Goal: Task Accomplishment & Management: Manage account settings

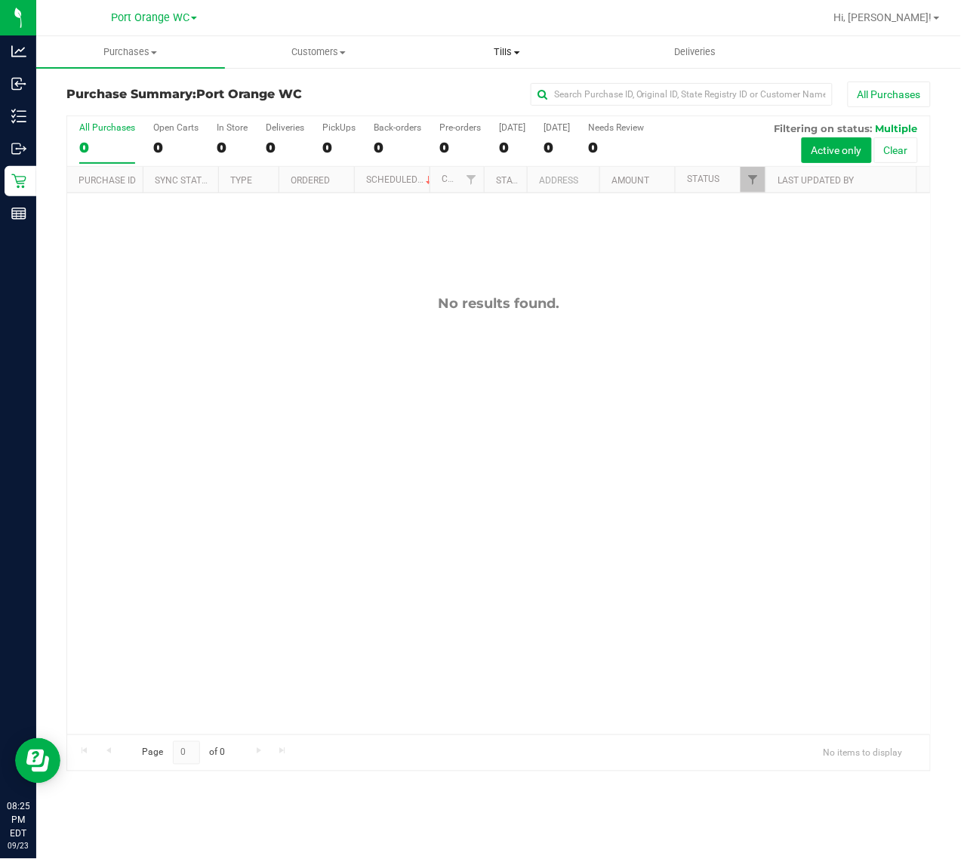
click at [504, 50] on span "Tills" at bounding box center [507, 52] width 187 height 14
click at [476, 92] on span "Manage tills" at bounding box center [464, 91] width 102 height 13
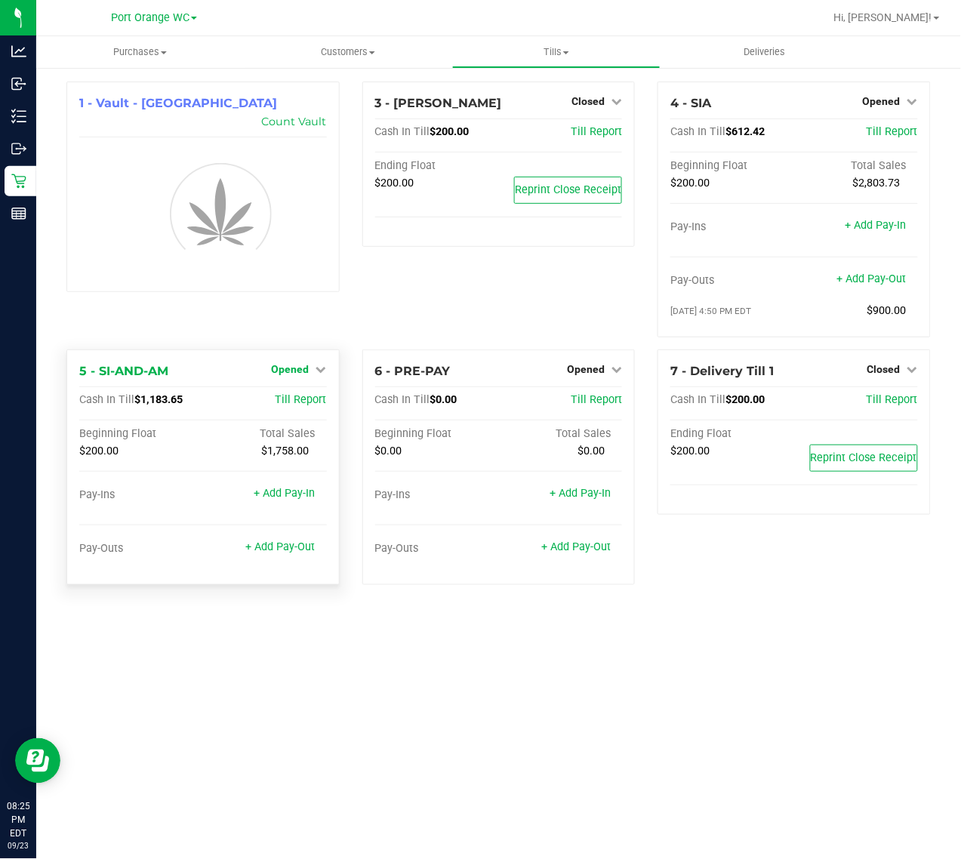
click at [308, 368] on span "Opened" at bounding box center [291, 369] width 38 height 12
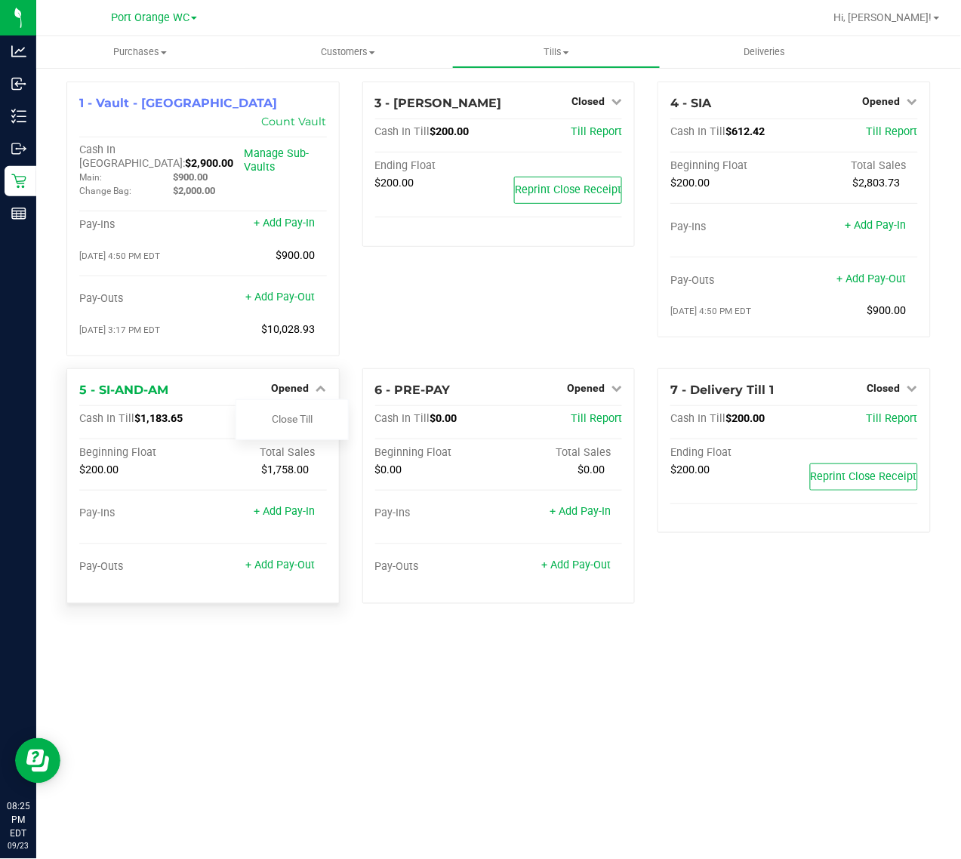
click at [307, 413] on div "Close Till" at bounding box center [292, 419] width 113 height 41
click at [304, 413] on link "Close Till" at bounding box center [292, 419] width 41 height 12
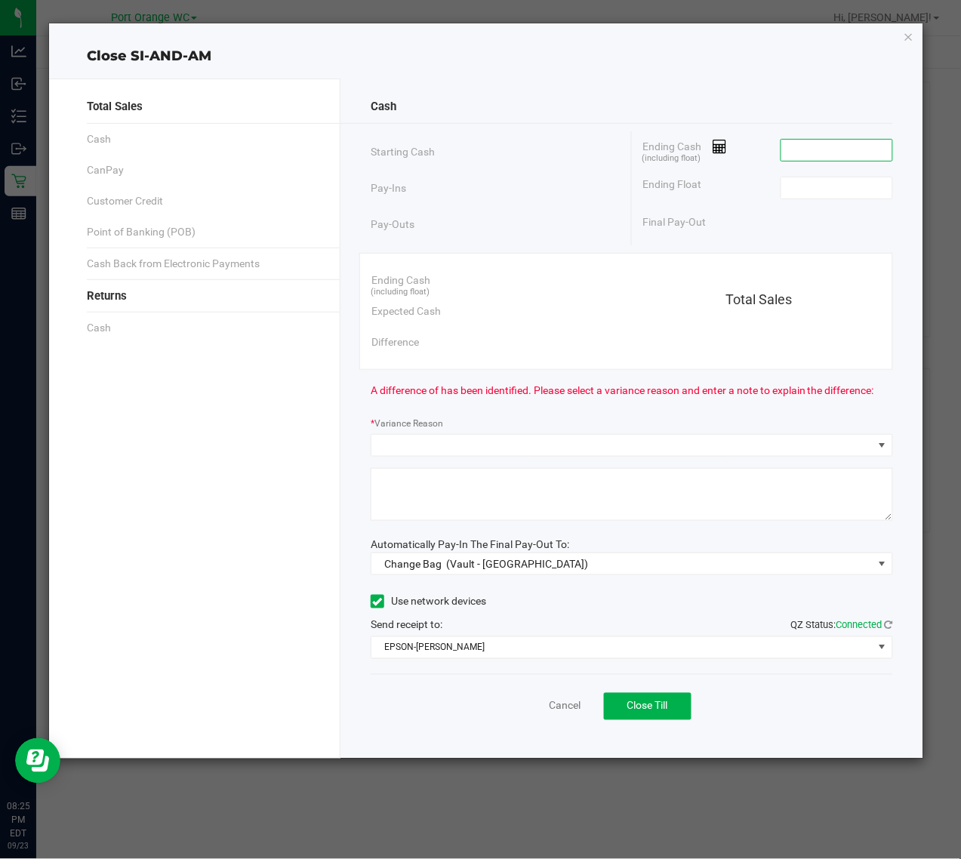
click at [846, 144] on input at bounding box center [836, 150] width 111 height 21
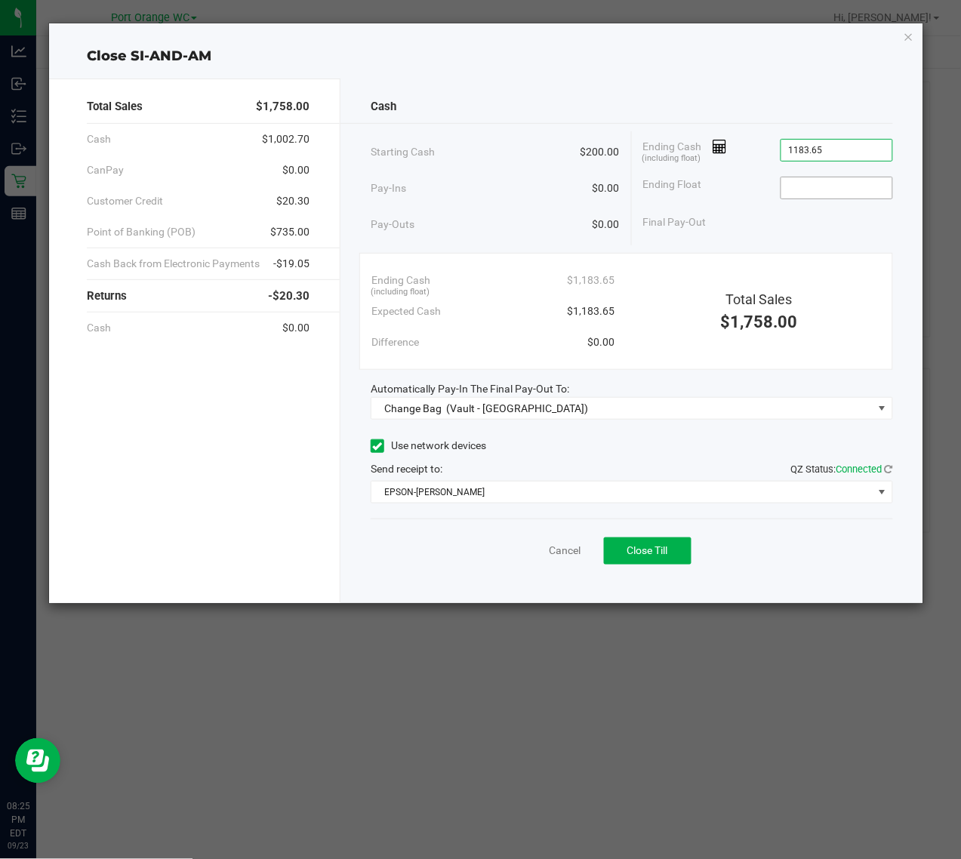
type input "$1,183.65"
click at [838, 198] on input at bounding box center [836, 187] width 111 height 21
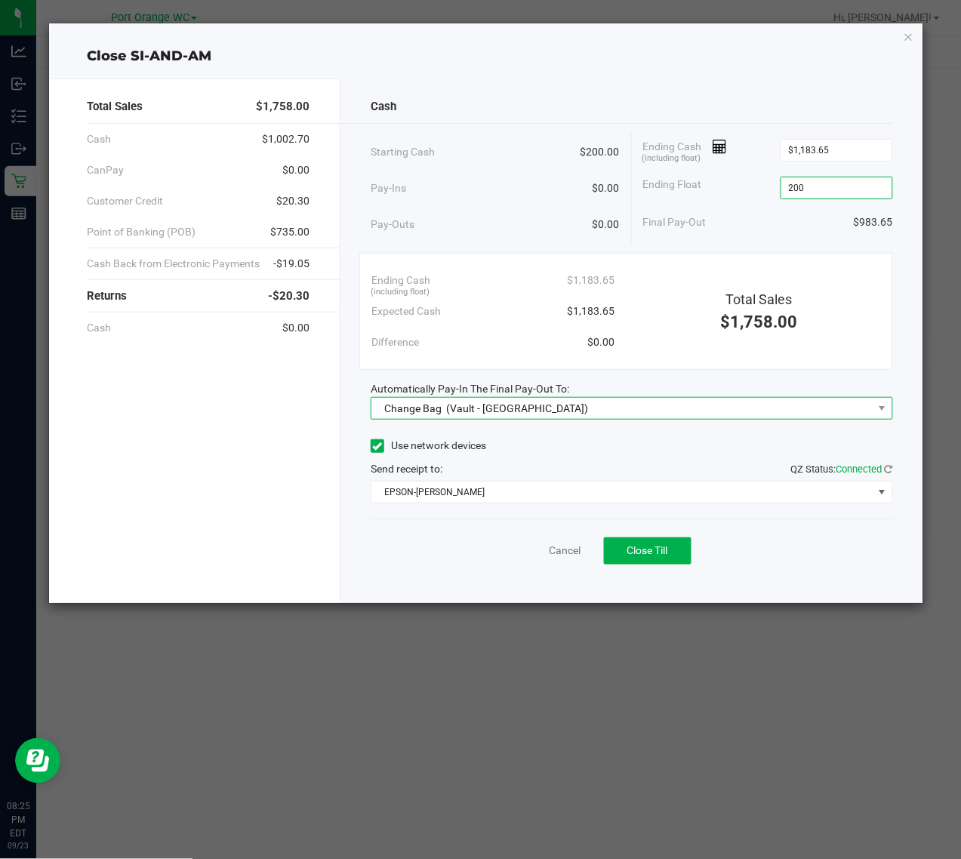
type input "$200.00"
click at [585, 410] on span "Change Bag (Vault - Port Orange)" at bounding box center [621, 408] width 501 height 21
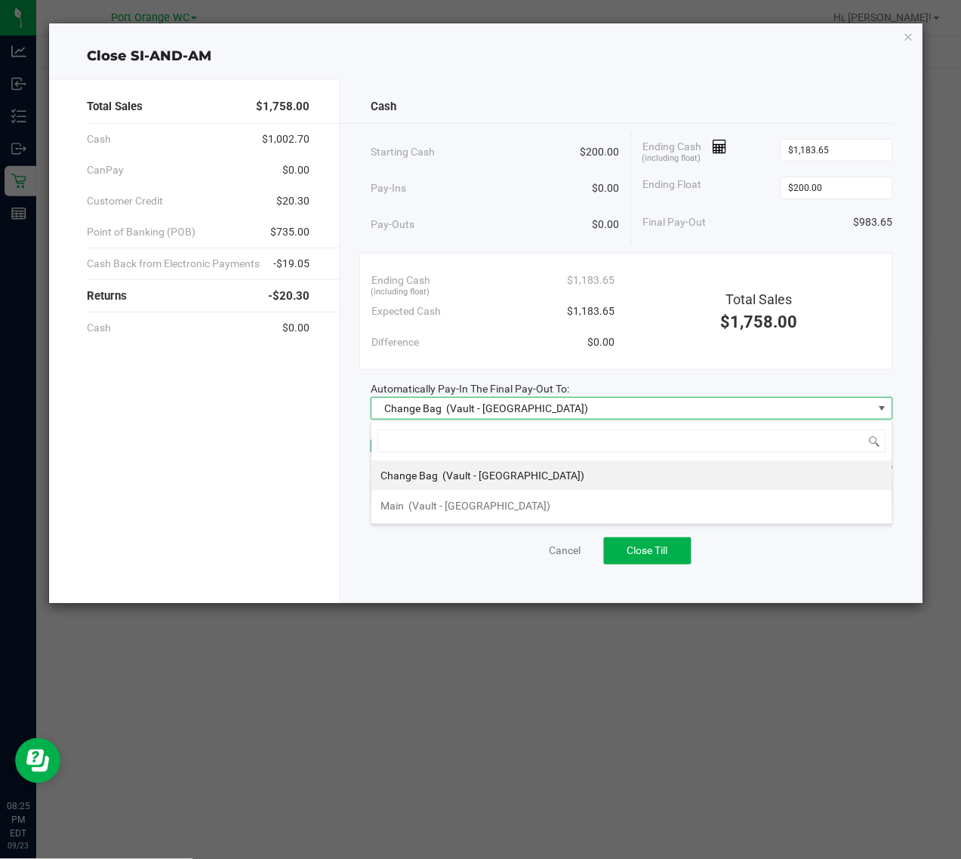
scroll to position [23, 522]
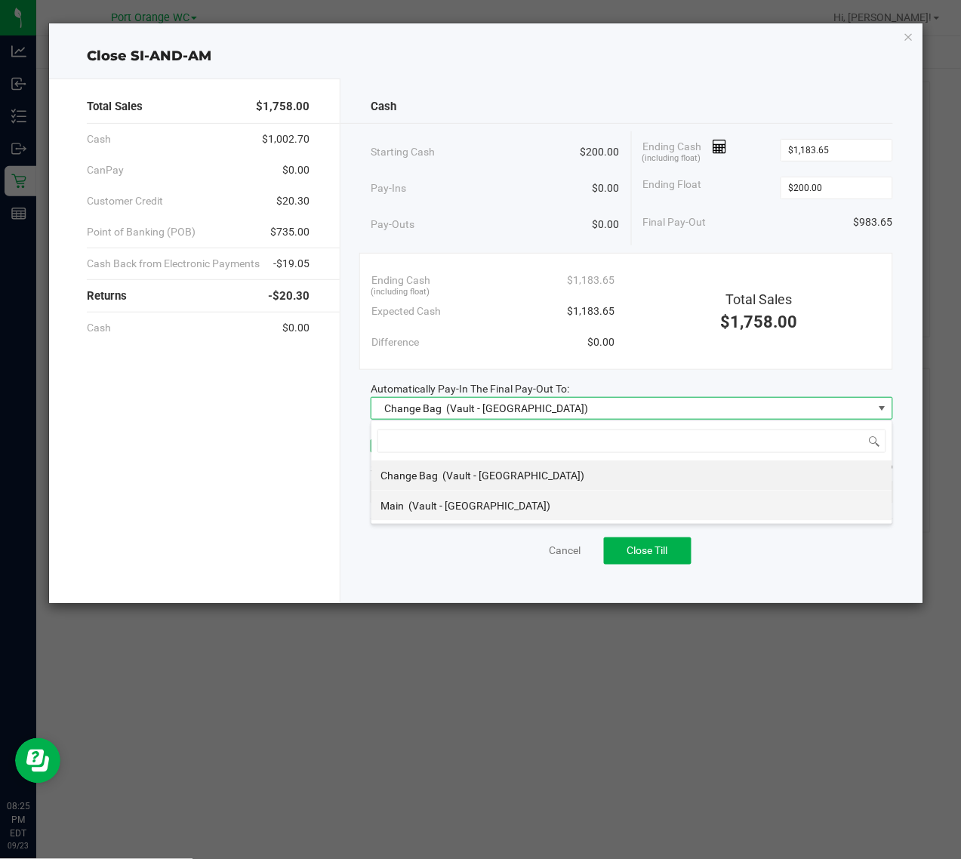
click at [447, 507] on span "(Vault - Port Orange)" at bounding box center [479, 506] width 142 height 12
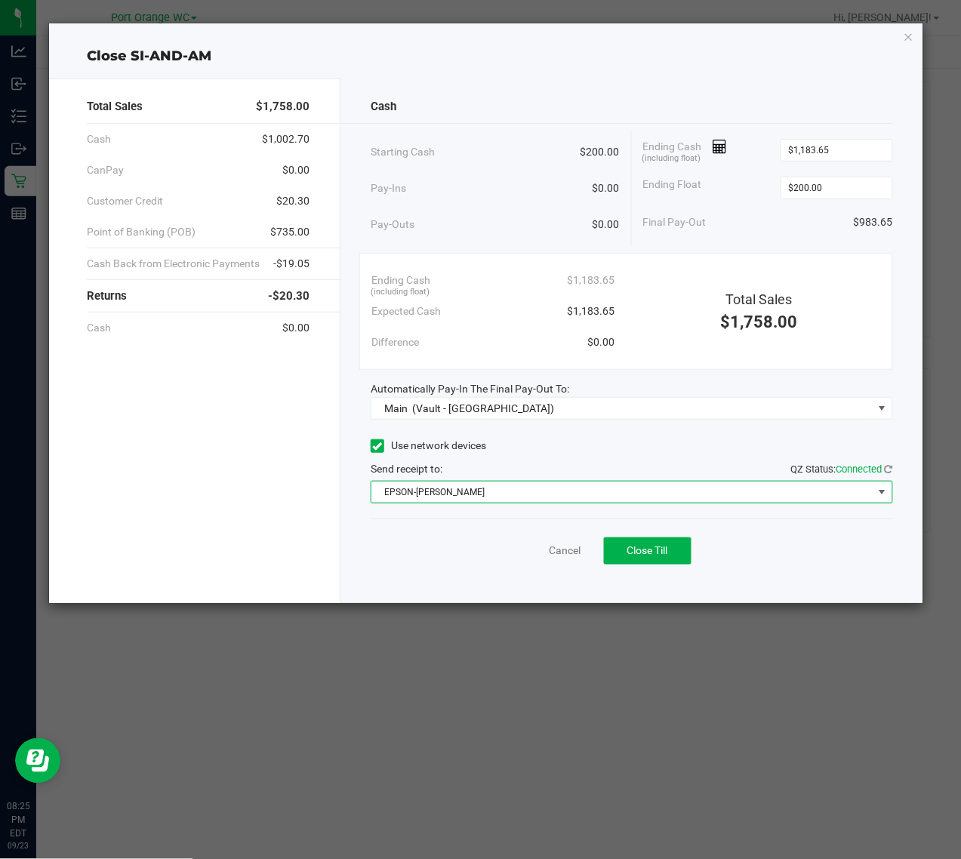
click at [454, 492] on span "EPSON-BOBBIE-GENTRY" at bounding box center [621, 492] width 501 height 21
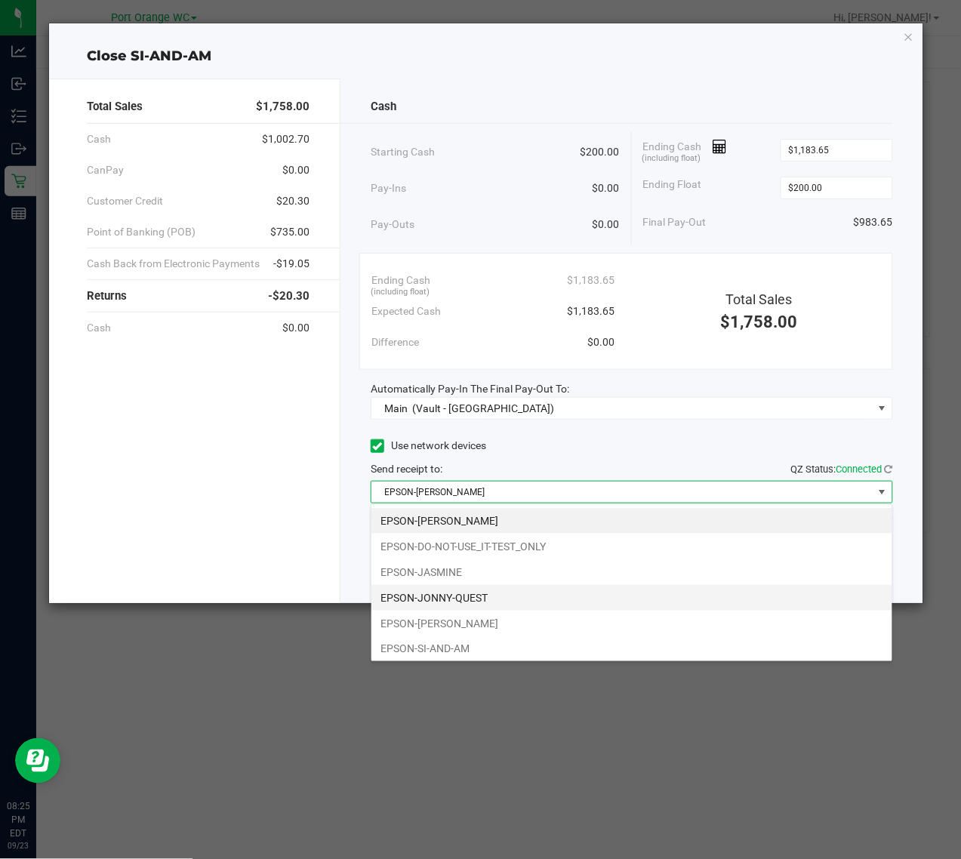
click at [461, 596] on li "EPSON-JONNY-QUEST" at bounding box center [631, 598] width 521 height 26
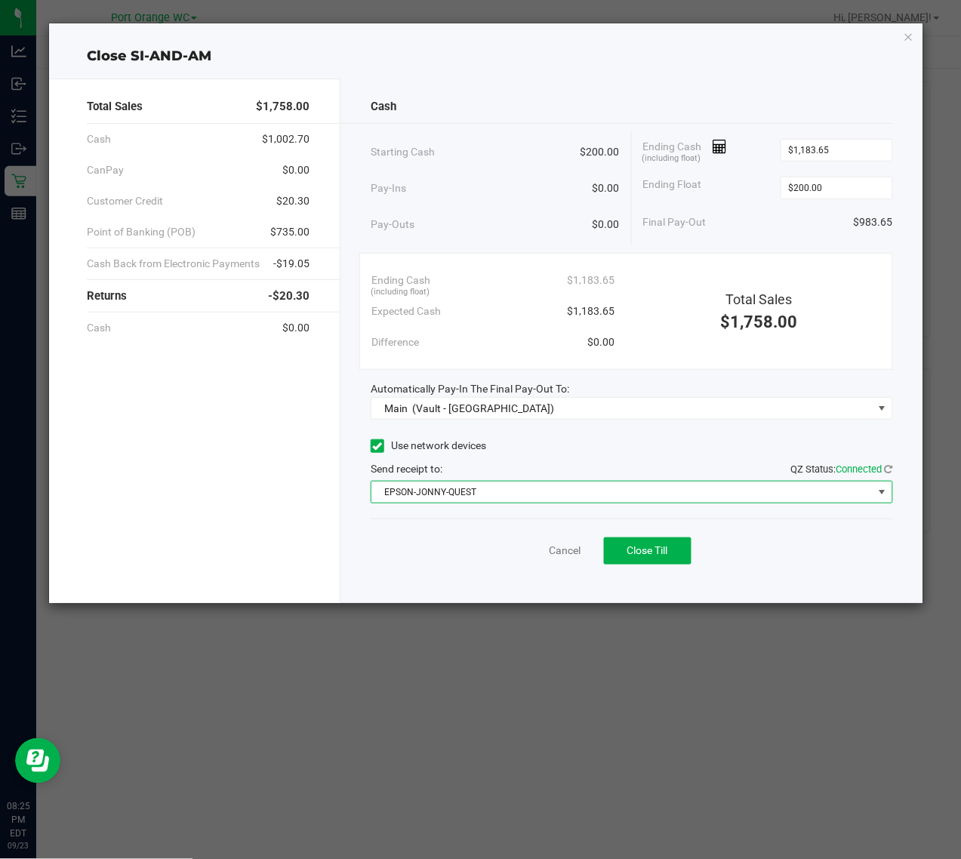
click at [457, 269] on div "Ending Cash (including float) $1,183.65" at bounding box center [492, 280] width 243 height 31
click at [862, 50] on div "Close SI-AND-AM" at bounding box center [485, 56] width 873 height 20
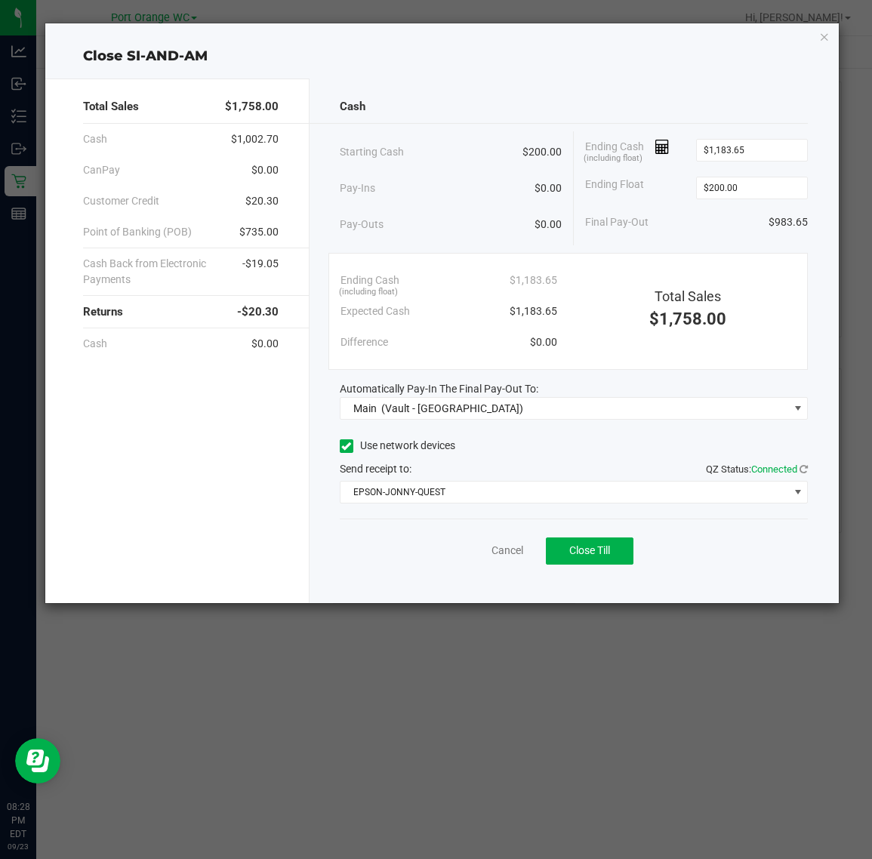
click at [735, 84] on div "Cash Starting Cash $200.00 Pay-Ins $0.00 Pay-Outs $0.00 Ending Cash (including …" at bounding box center [574, 341] width 529 height 525
click at [629, 538] on button "Close Till" at bounding box center [590, 550] width 88 height 27
click at [465, 559] on link "Dismiss" at bounding box center [474, 551] width 36 height 16
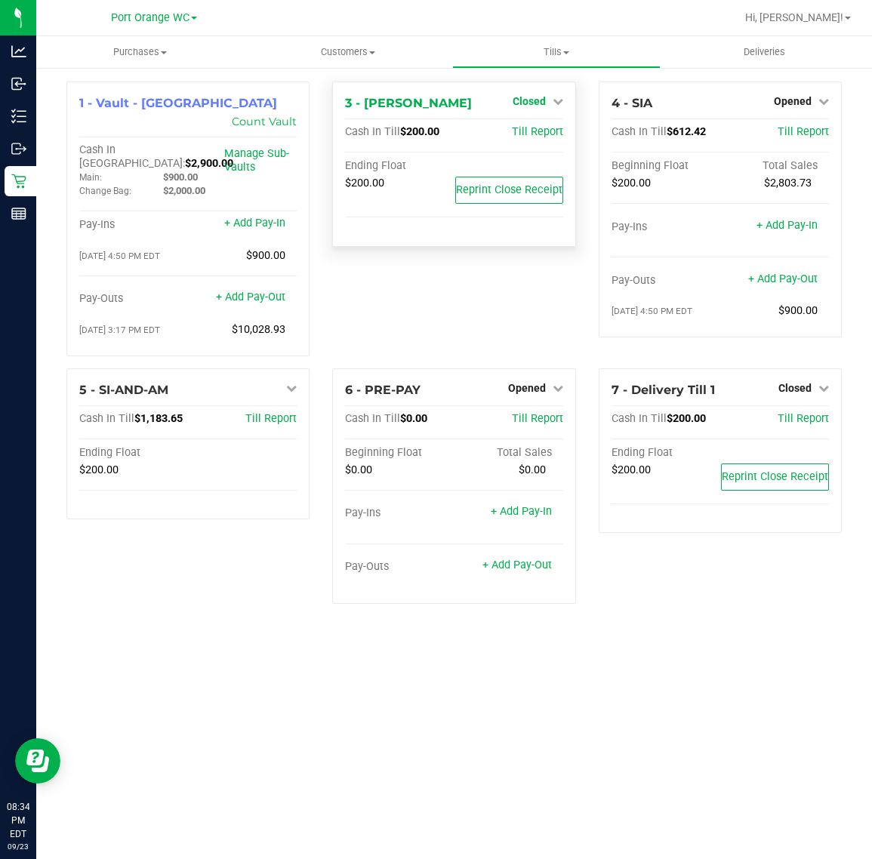
click at [553, 100] on icon at bounding box center [558, 101] width 11 height 11
click at [436, 308] on div "3 - MACY-GRAY Closed Open Till Cash In Till $200.00 Till Report Ending Float $2…" at bounding box center [454, 225] width 266 height 287
click at [544, 382] on span "Opened" at bounding box center [527, 388] width 38 height 12
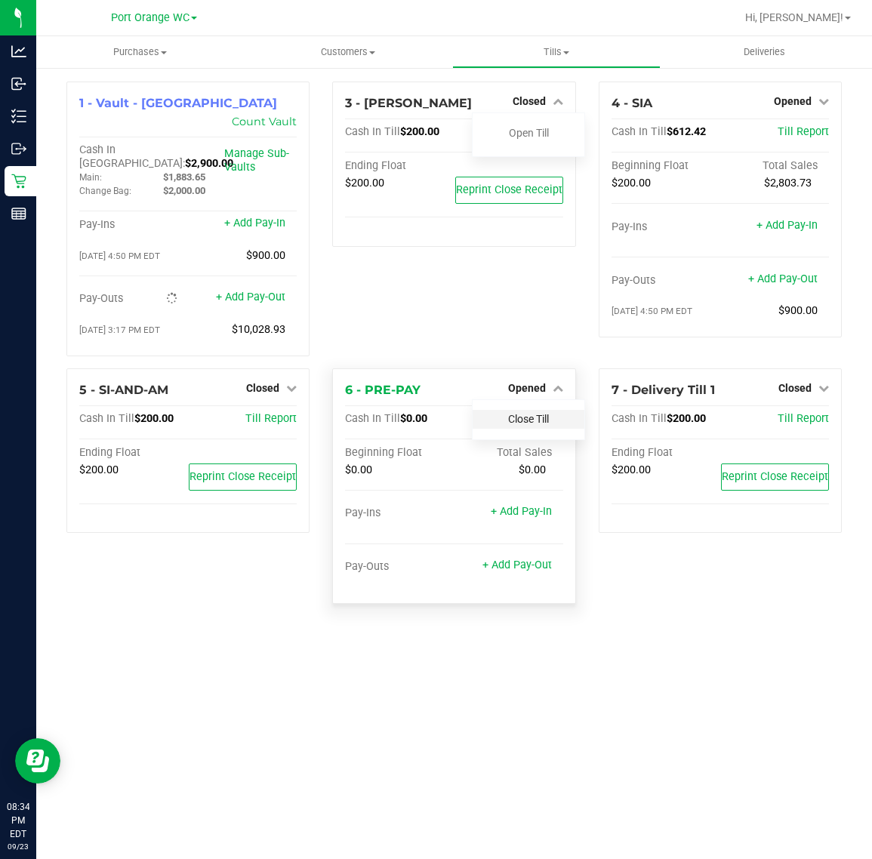
click at [523, 413] on link "Close Till" at bounding box center [528, 419] width 41 height 12
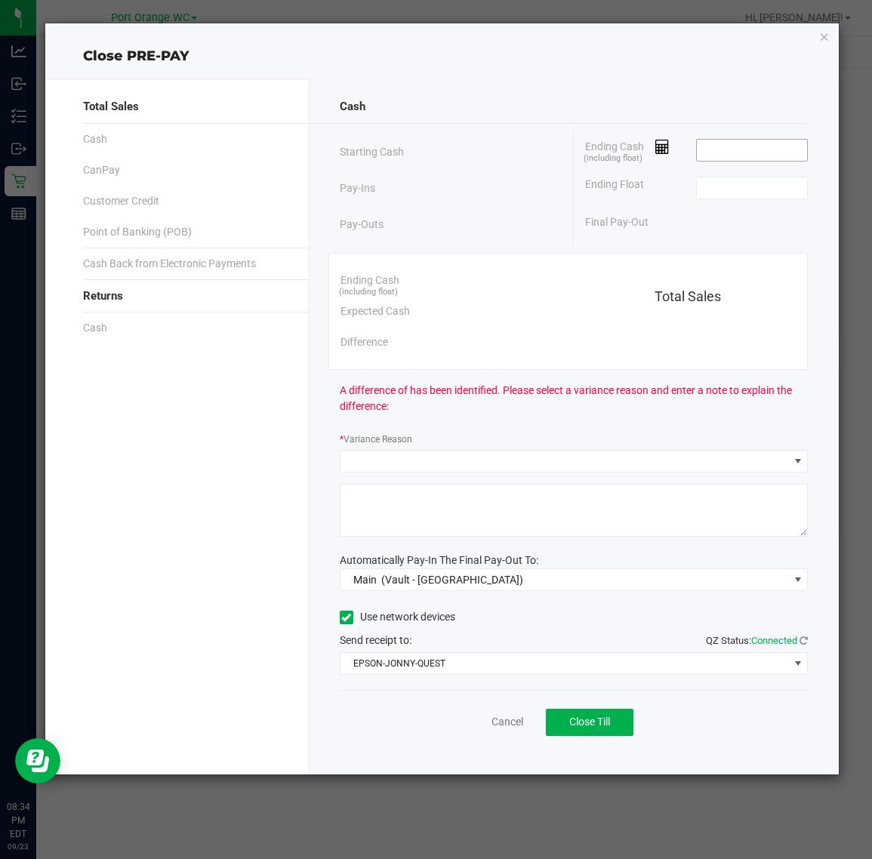
click at [762, 147] on input at bounding box center [752, 150] width 111 height 21
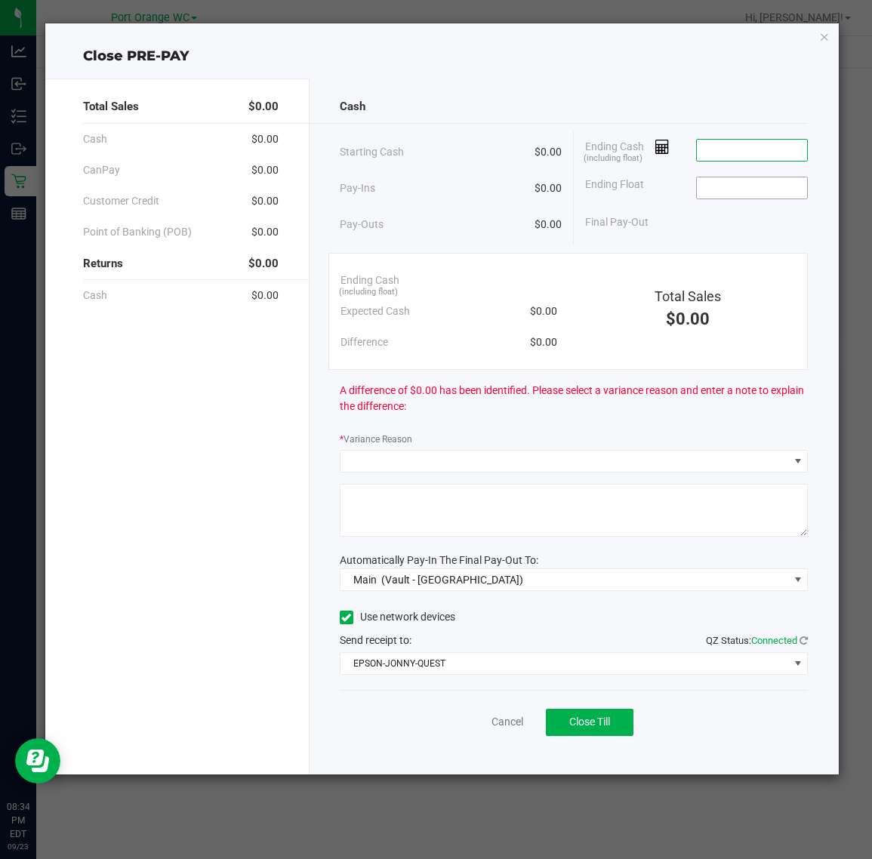
click at [734, 189] on input at bounding box center [752, 187] width 111 height 21
click at [731, 153] on input at bounding box center [752, 150] width 111 height 21
type input "$0.00"
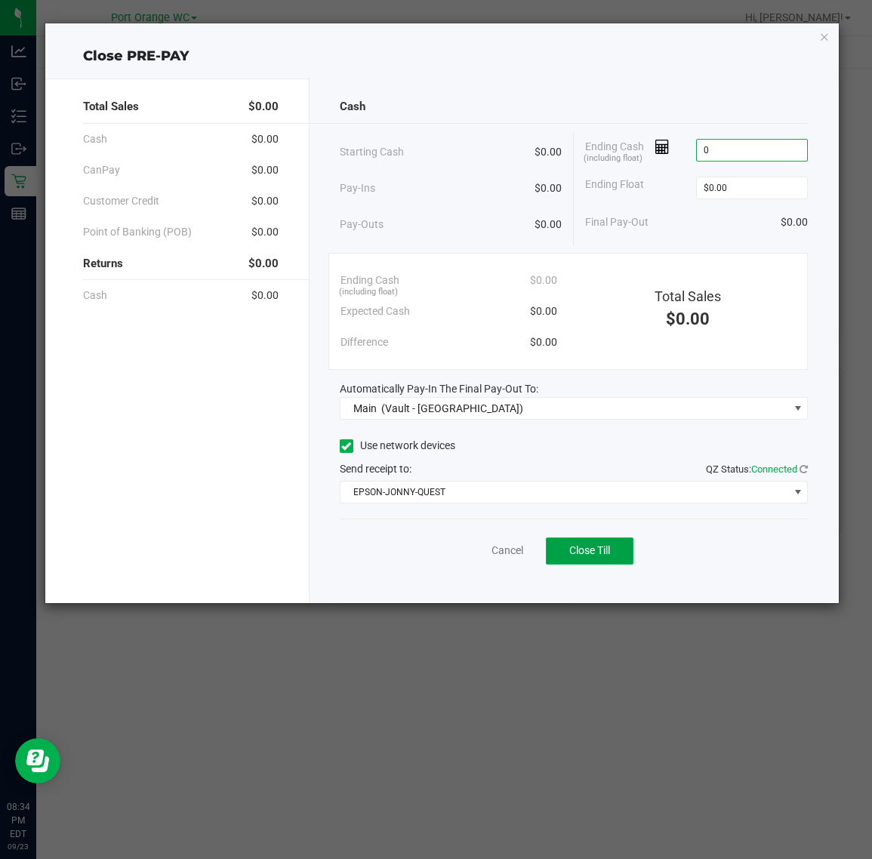
click at [624, 565] on button "Close Till" at bounding box center [590, 550] width 88 height 27
type input "$0.00"
drag, startPoint x: 454, startPoint y: 577, endPoint x: 460, endPoint y: 568, distance: 11.5
click at [459, 571] on div "Dismiss Reprint Closing Receipt" at bounding box center [574, 548] width 469 height 58
click at [462, 560] on div "Dismiss Reprint Closing Receipt" at bounding box center [574, 548] width 469 height 58
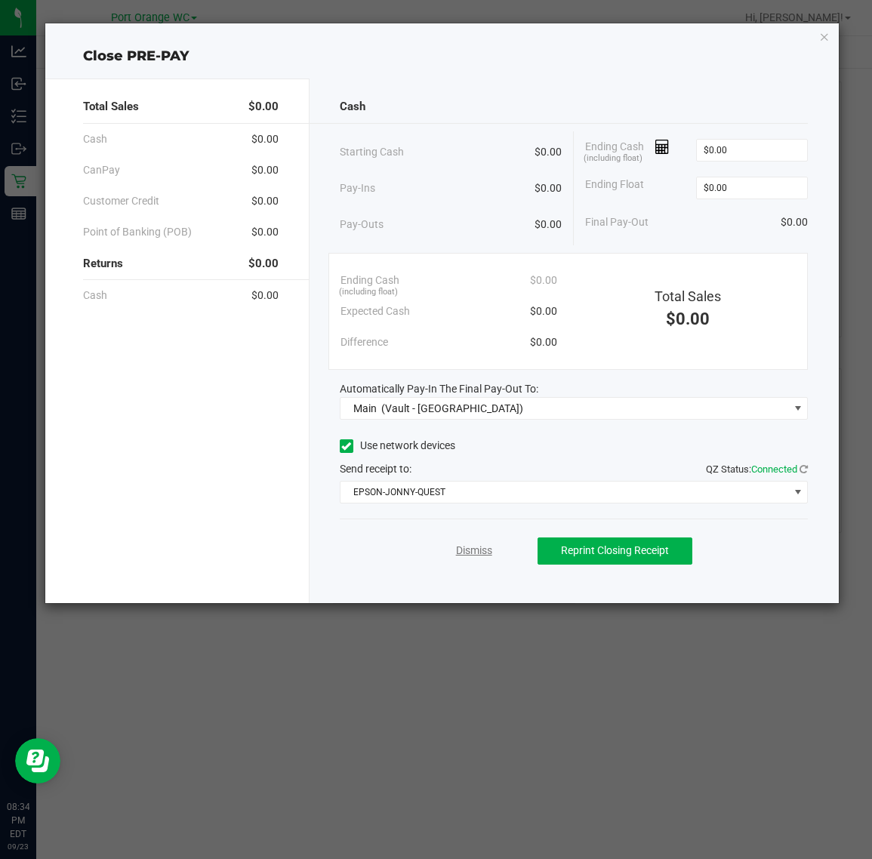
click at [461, 559] on link "Dismiss" at bounding box center [474, 551] width 36 height 16
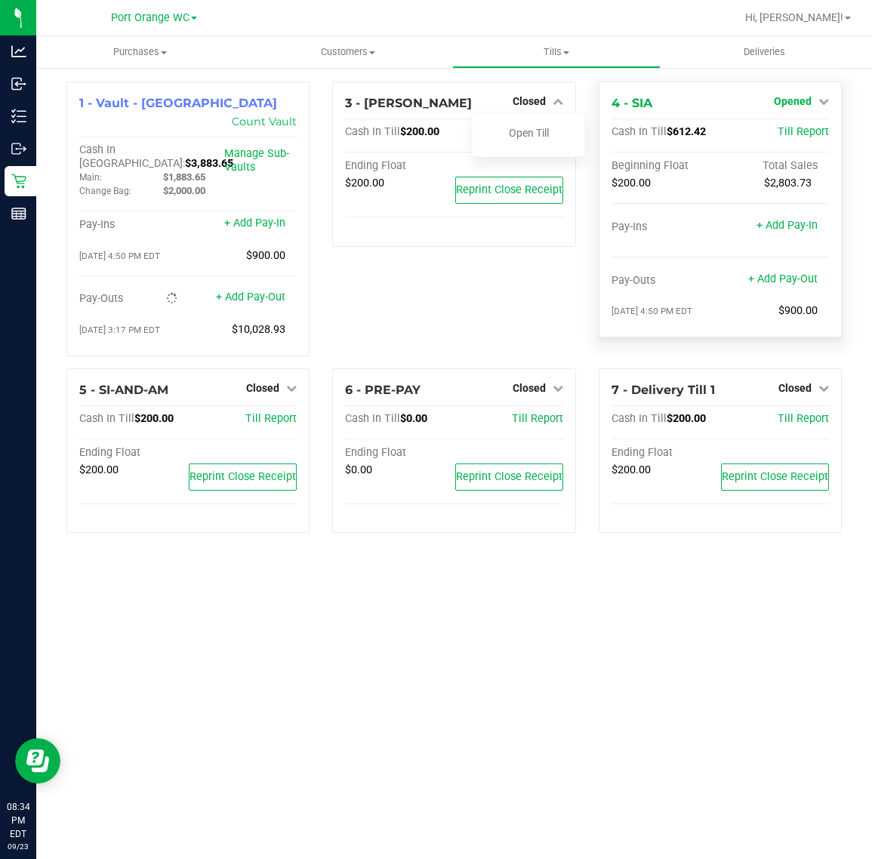
click at [805, 95] on div "Opened" at bounding box center [801, 101] width 55 height 18
click at [799, 103] on span "Opened" at bounding box center [793, 101] width 38 height 12
click at [794, 133] on link "Close Till" at bounding box center [794, 133] width 41 height 12
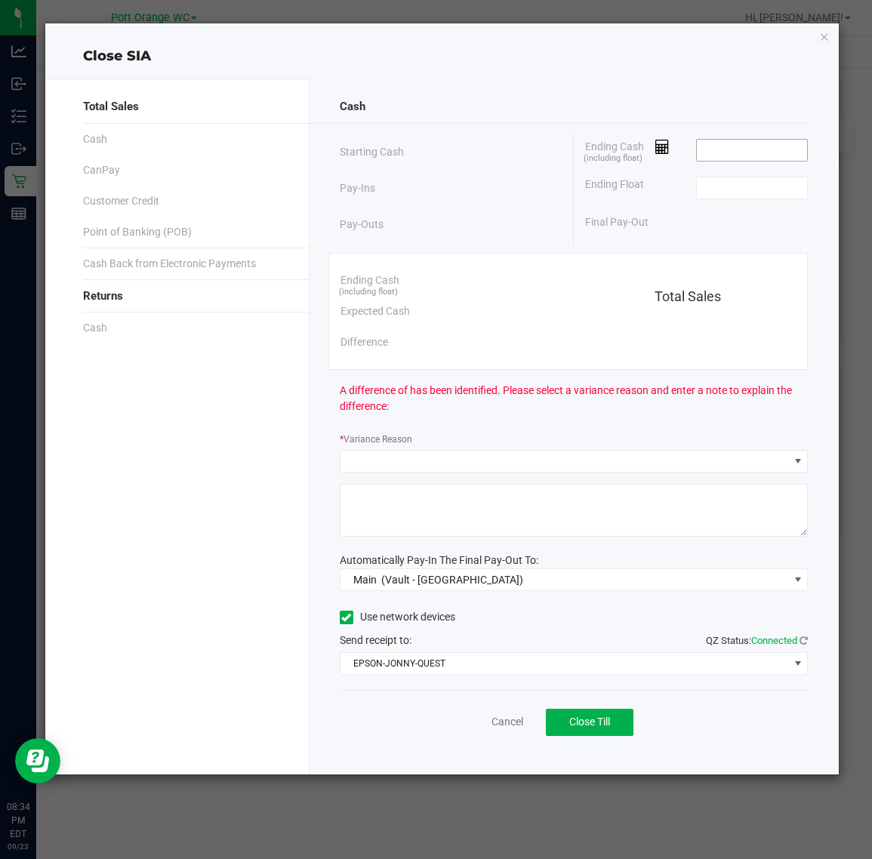
click at [778, 148] on input at bounding box center [752, 150] width 111 height 21
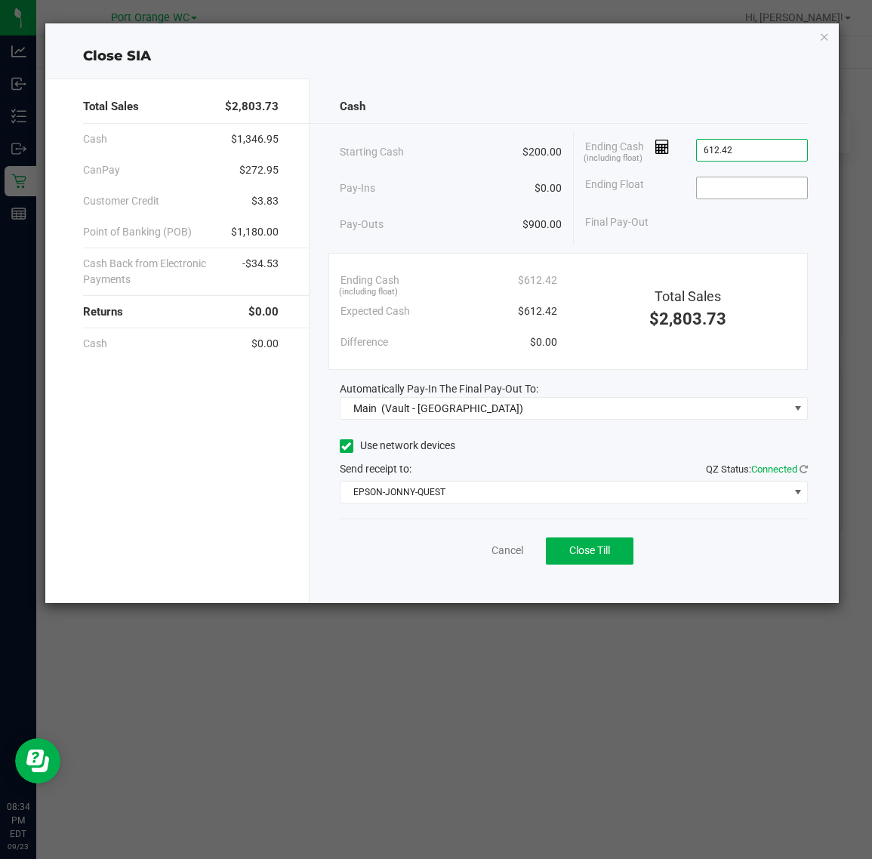
type input "$612.42"
click at [760, 179] on input at bounding box center [752, 187] width 111 height 21
type input "$200.00"
click at [574, 551] on span "Close Till" at bounding box center [589, 550] width 41 height 12
click at [476, 551] on link "Dismiss" at bounding box center [474, 551] width 36 height 16
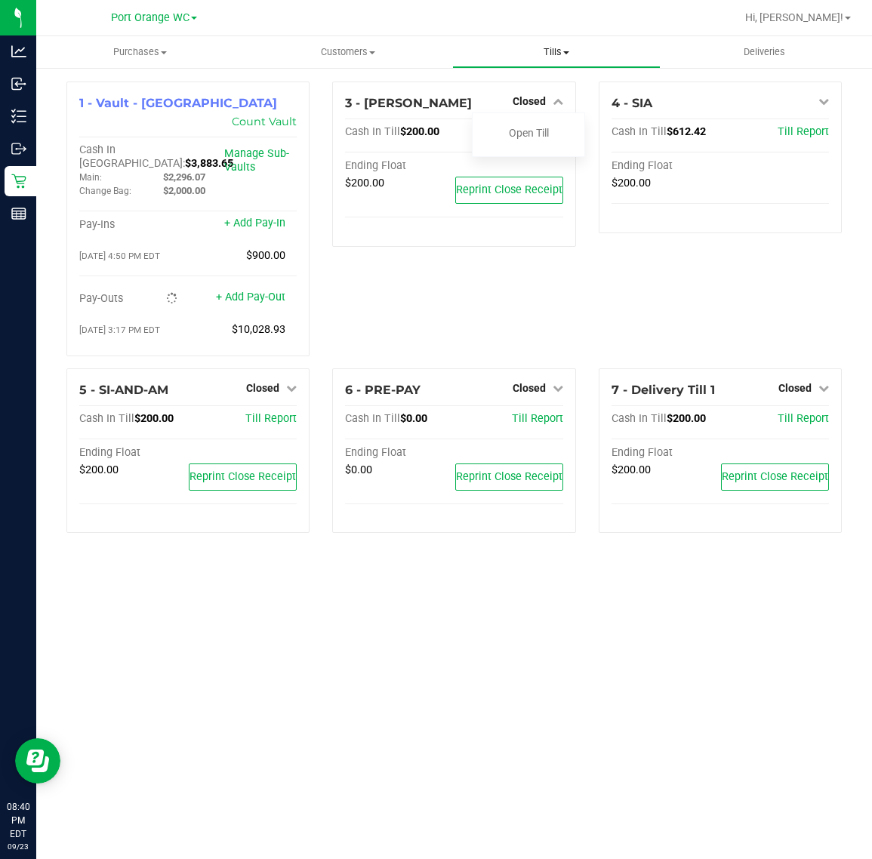
click at [534, 54] on span "Tills" at bounding box center [556, 52] width 207 height 14
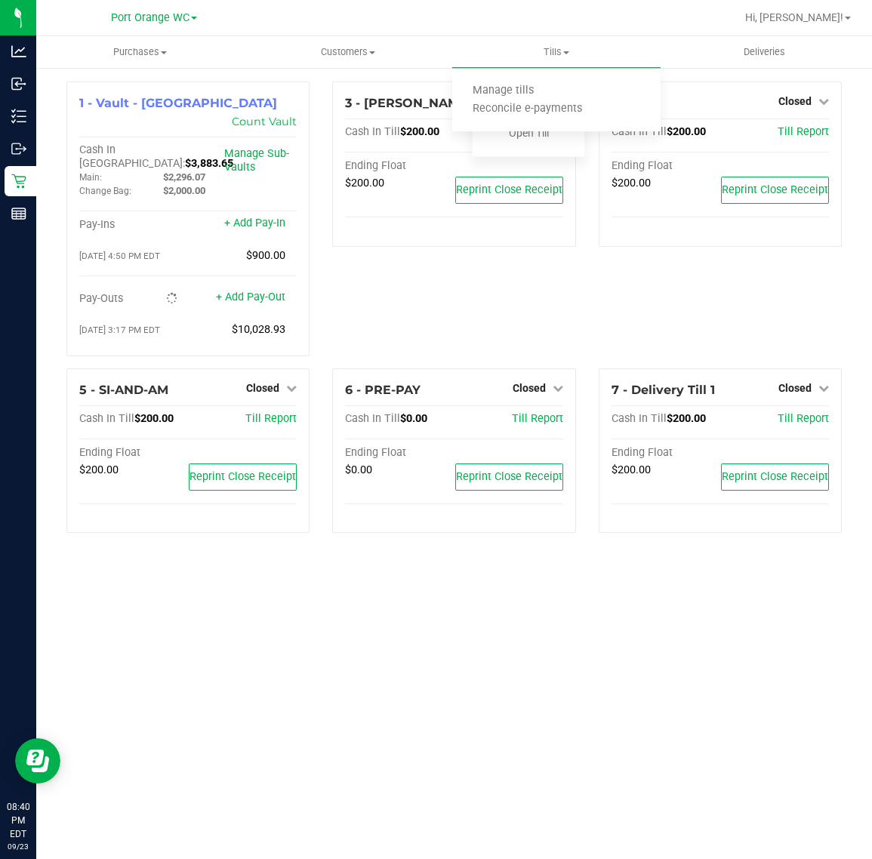
click at [507, 280] on div "3 - MACY-GRAY Closed Open Till Cash In Till $200.00 Till Report Ending Float $2…" at bounding box center [454, 225] width 266 height 287
click at [560, 100] on icon at bounding box center [558, 101] width 11 height 11
click at [544, 59] on uib-tab-heading "Tills Manage tills Reconcile e-payments" at bounding box center [556, 52] width 208 height 32
click at [517, 111] on span "Reconcile e-payments" at bounding box center [527, 109] width 150 height 13
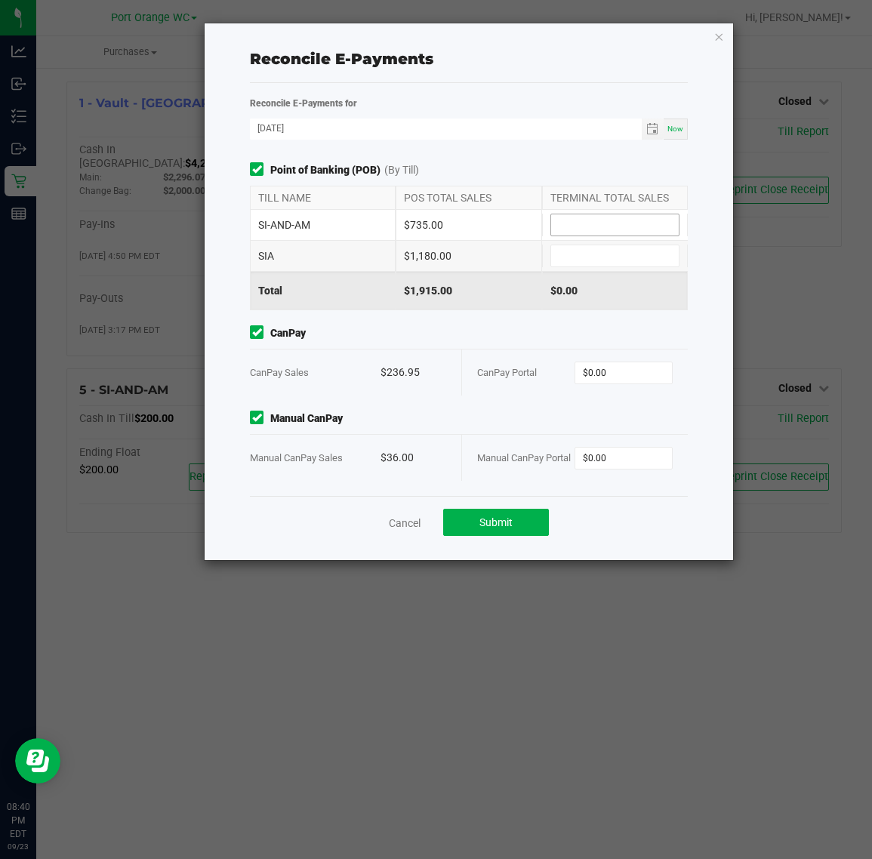
click at [602, 231] on input at bounding box center [615, 224] width 128 height 21
type input "$735.00"
click at [624, 246] on input at bounding box center [615, 255] width 128 height 21
type input "$1,180.00"
click at [614, 374] on input "0" at bounding box center [623, 372] width 97 height 21
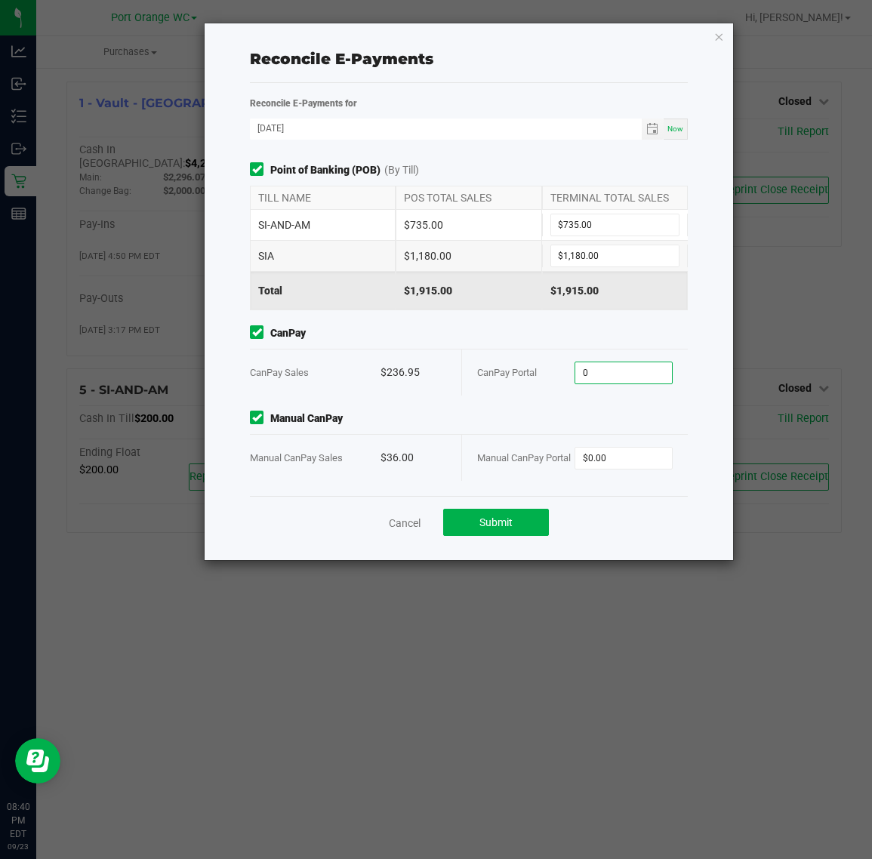
type input "3"
type input "$236.95"
click at [668, 462] on input "0" at bounding box center [623, 458] width 97 height 21
type input "$36.00"
drag, startPoint x: 593, startPoint y: 570, endPoint x: 570, endPoint y: 557, distance: 26.7
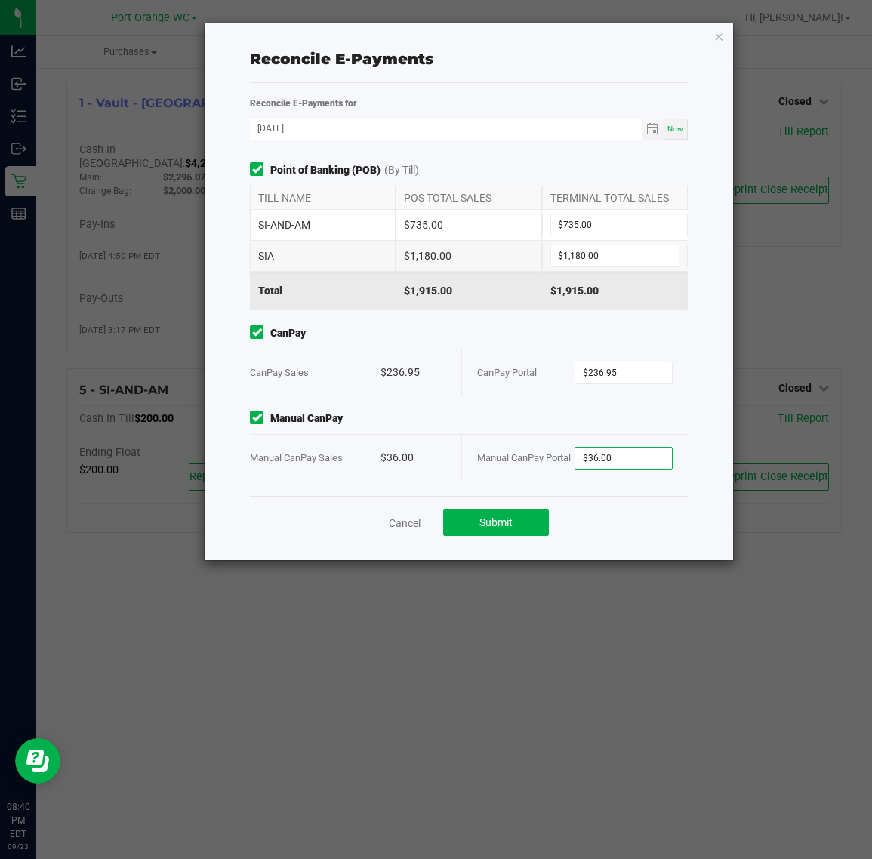
click at [595, 570] on ngb-modal-window "Reconcile E-Payments Reconcile E-Payments for 09/23/2025 Now Point of Banking (…" at bounding box center [441, 429] width 883 height 859
click at [528, 525] on button "Submit" at bounding box center [496, 522] width 106 height 27
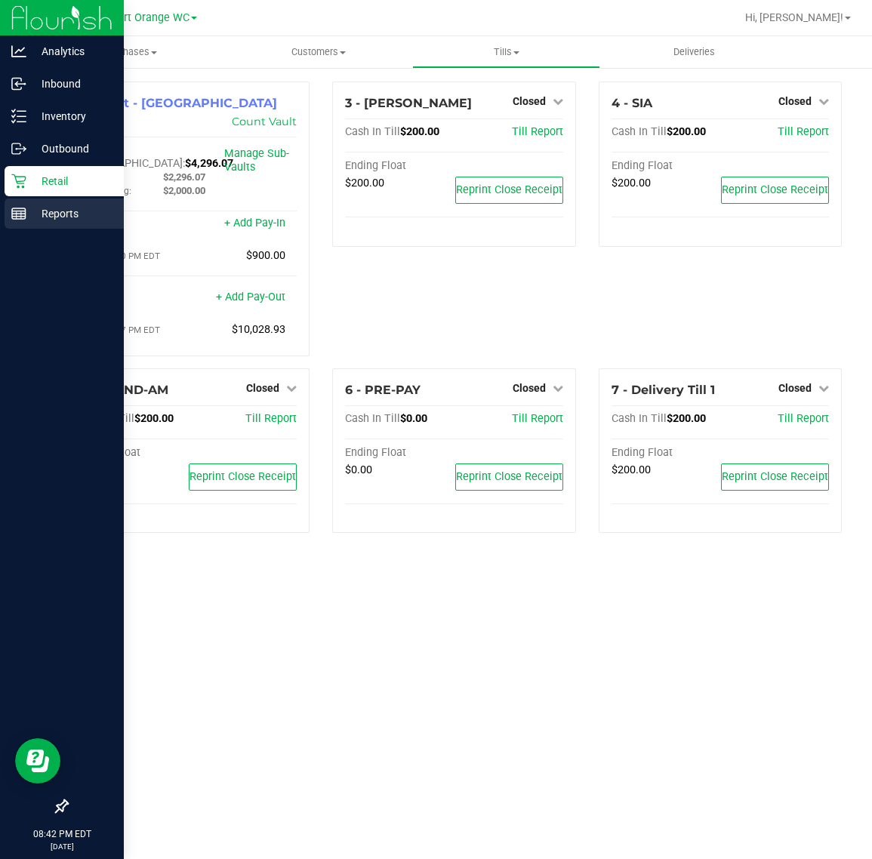
click at [19, 215] on icon at bounding box center [18, 213] width 15 height 15
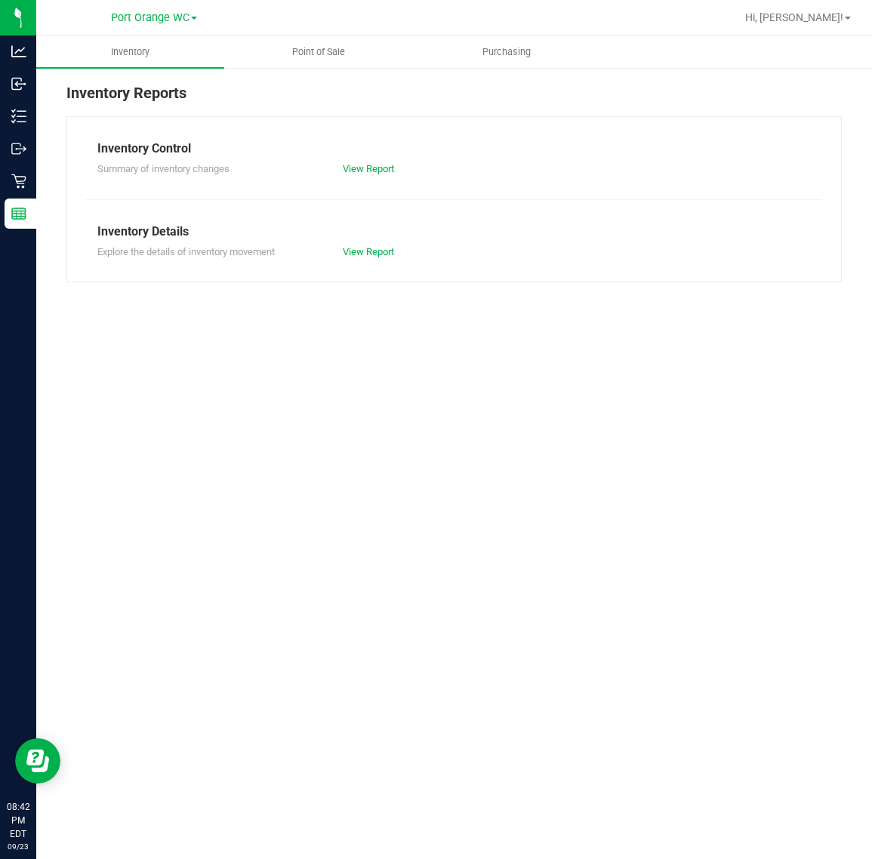
drag, startPoint x: 300, startPoint y: 69, endPoint x: 300, endPoint y: 61, distance: 8.3
click at [300, 69] on div "Inventory Reports Inventory Control Summary of inventory changes View Report In…" at bounding box center [454, 181] width 836 height 231
click at [303, 55] on span "Point of Sale" at bounding box center [319, 52] width 94 height 14
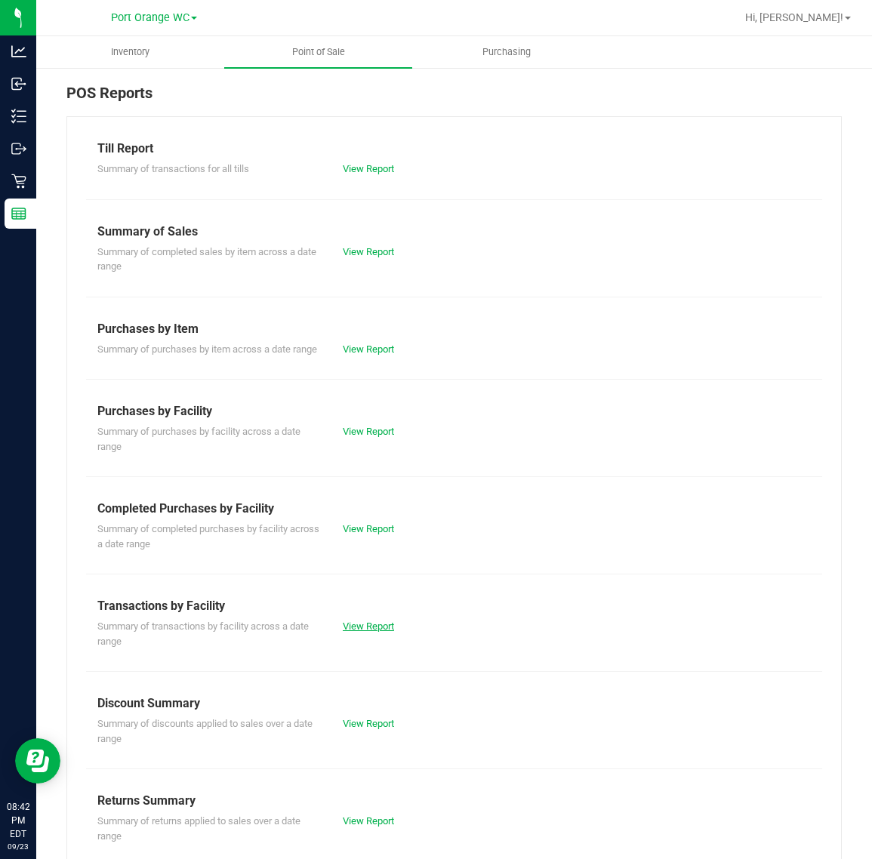
click at [368, 632] on link "View Report" at bounding box center [368, 626] width 51 height 11
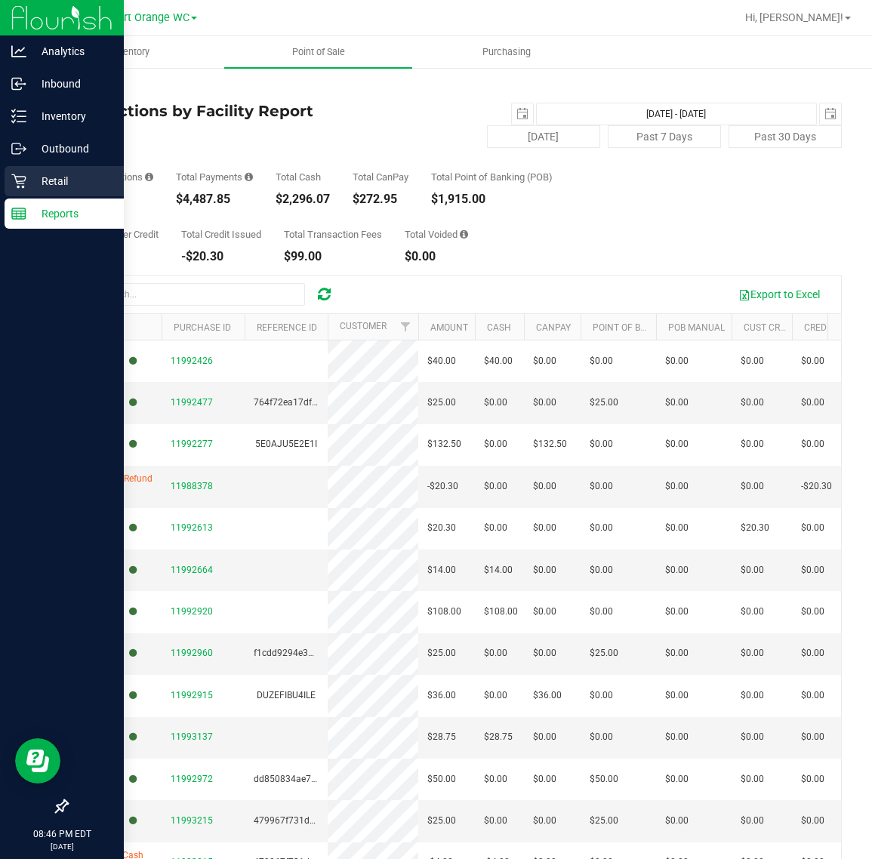
click at [32, 176] on p "Retail" at bounding box center [71, 181] width 91 height 18
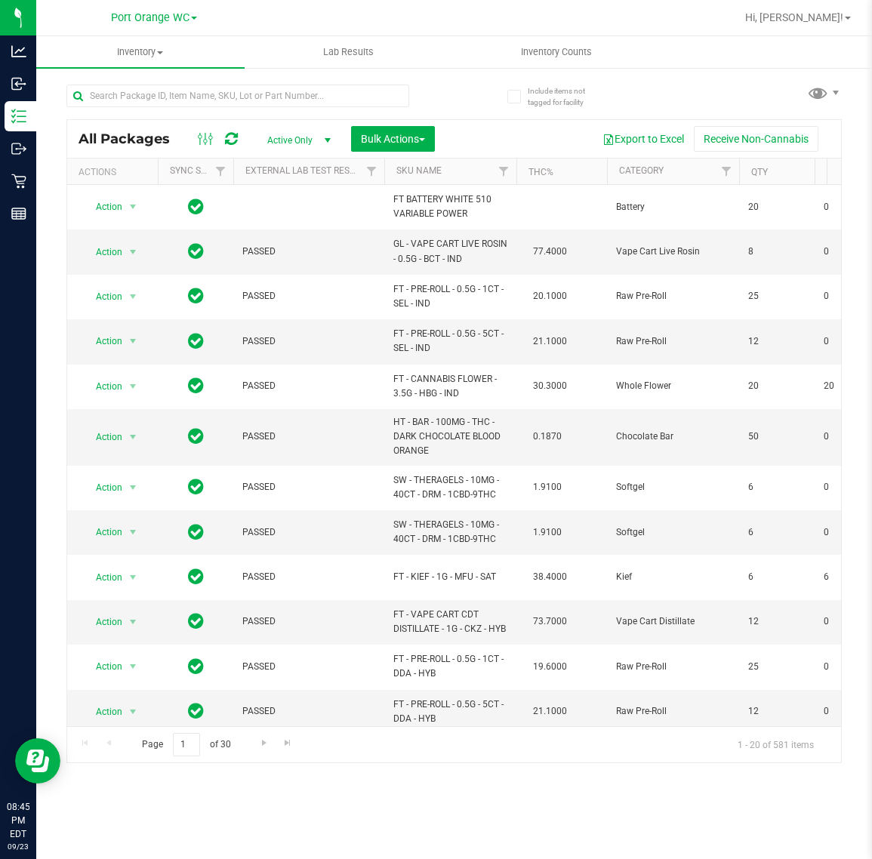
click at [516, 32] on div at bounding box center [502, 17] width 465 height 29
click at [529, 49] on span "Inventory Counts" at bounding box center [556, 52] width 112 height 14
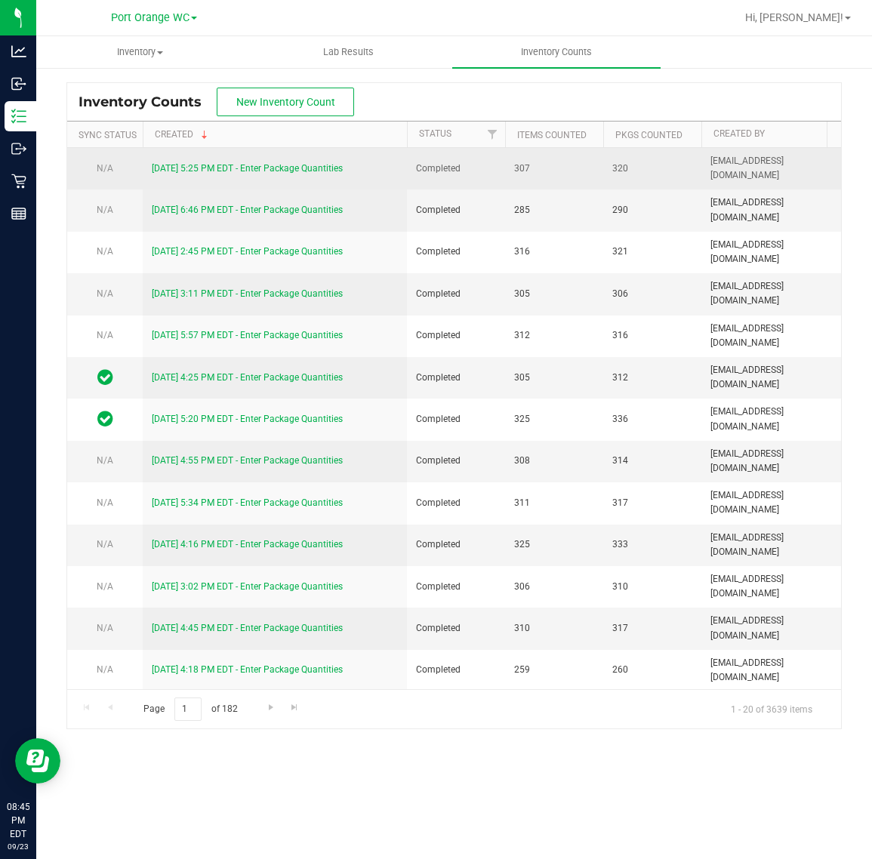
click at [209, 172] on link "[DATE] 5:25 PM EDT - Enter Package Quantities" at bounding box center [247, 168] width 191 height 11
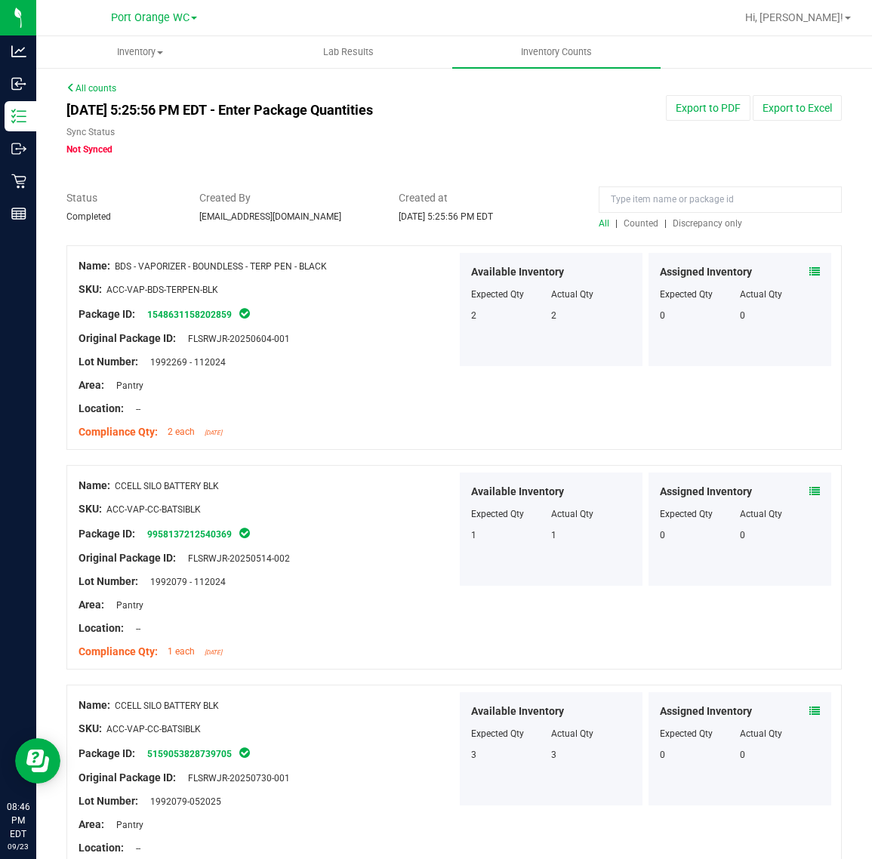
click at [683, 229] on div "All | Counted | Discrepancy only" at bounding box center [720, 224] width 243 height 14
click at [681, 221] on span "Discrepancy only" at bounding box center [707, 223] width 69 height 11
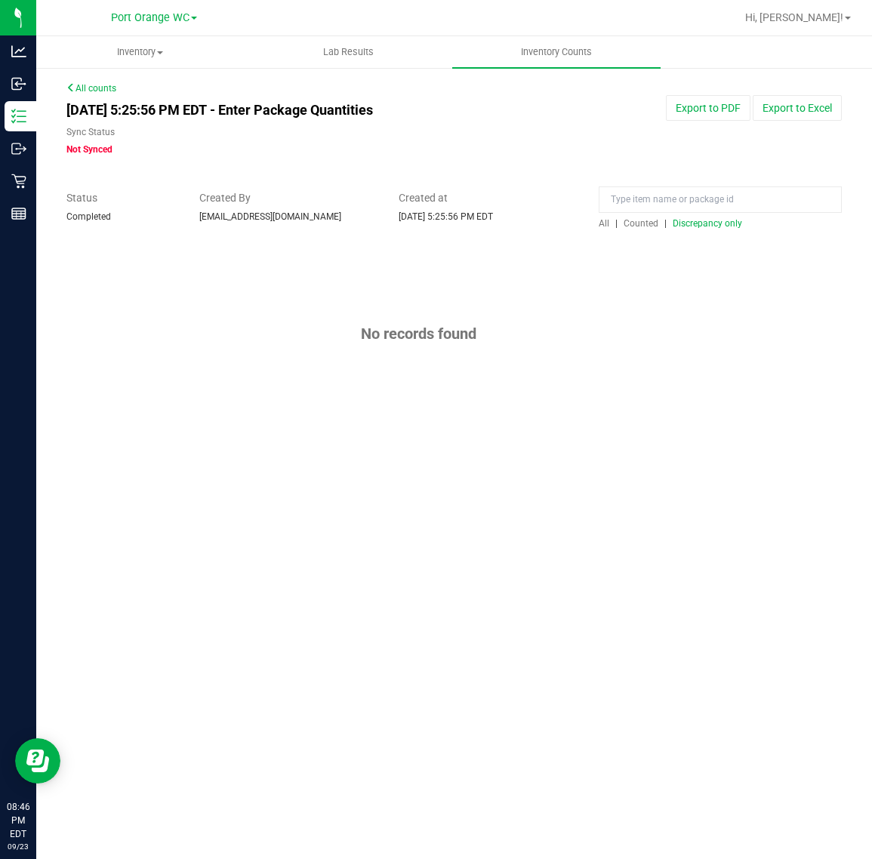
click at [710, 227] on span "Discrepancy only" at bounding box center [707, 223] width 69 height 11
click at [106, 80] on div "All counts [DATE] 5:25:56 PM EDT - Enter Package Quantities Sync Status Not Syn…" at bounding box center [454, 259] width 836 height 387
click at [106, 85] on link "All counts" at bounding box center [91, 88] width 50 height 11
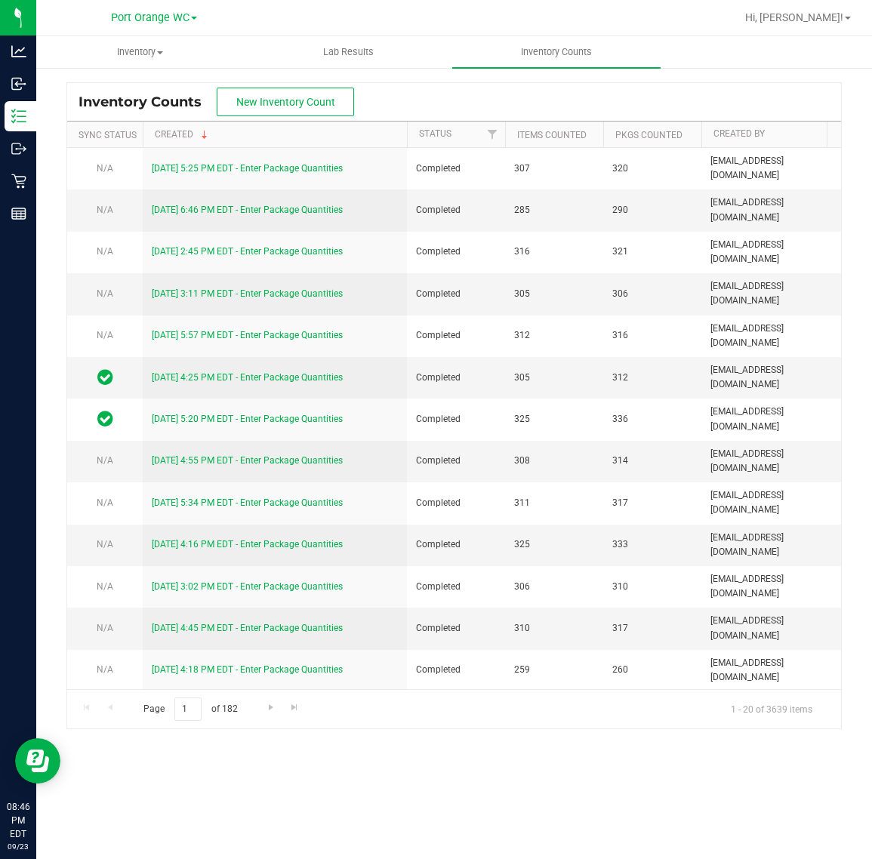
scroll to position [0, 182]
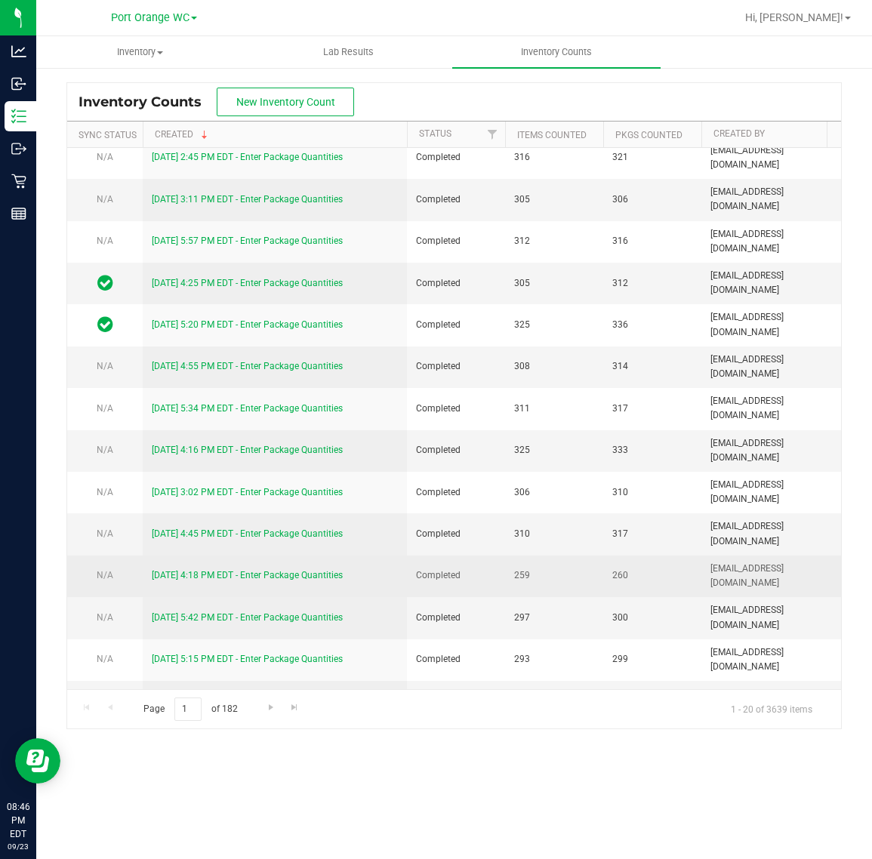
click at [103, 579] on span "N/A" at bounding box center [105, 575] width 17 height 11
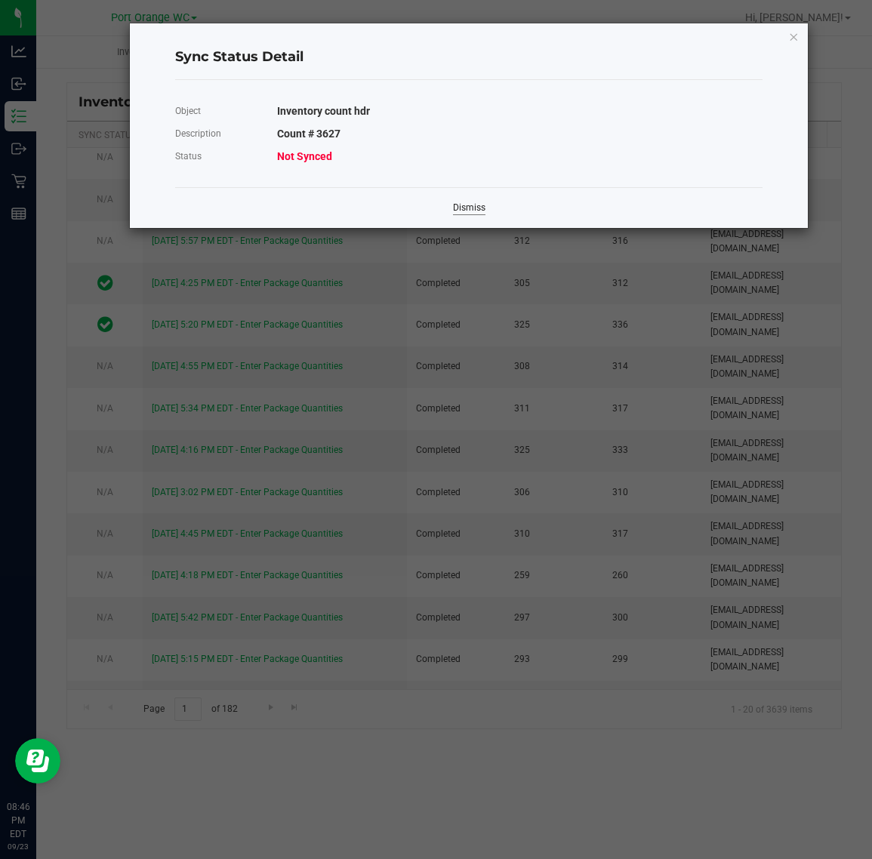
click at [460, 212] on link "Dismiss" at bounding box center [469, 208] width 32 height 13
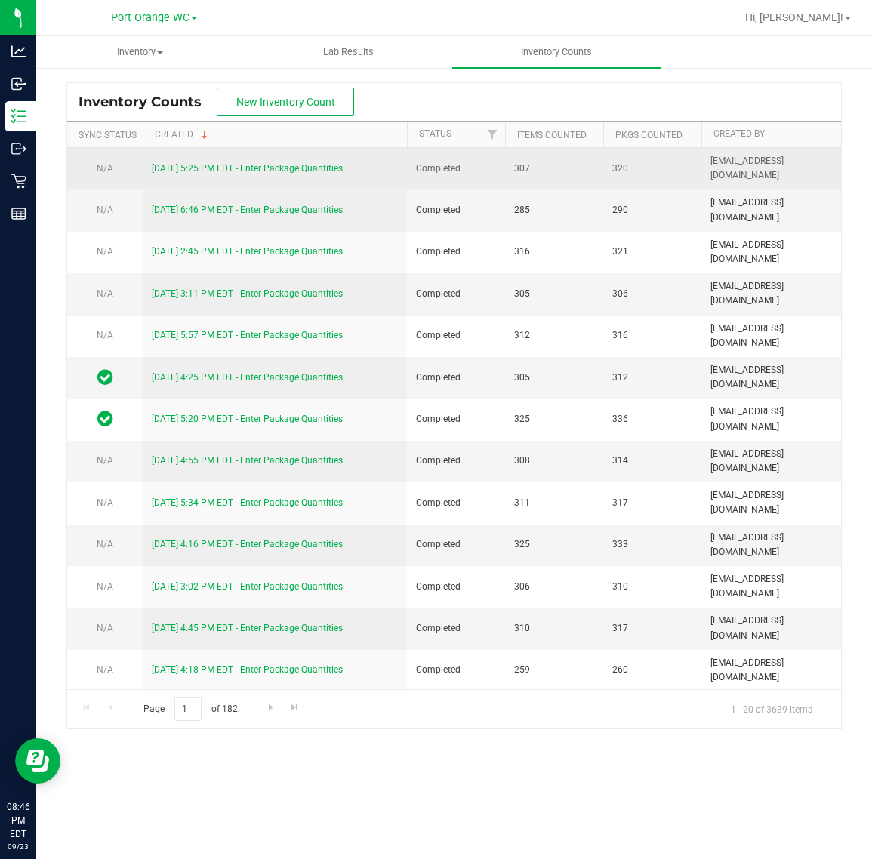
click at [98, 167] on span "N/A" at bounding box center [105, 168] width 17 height 11
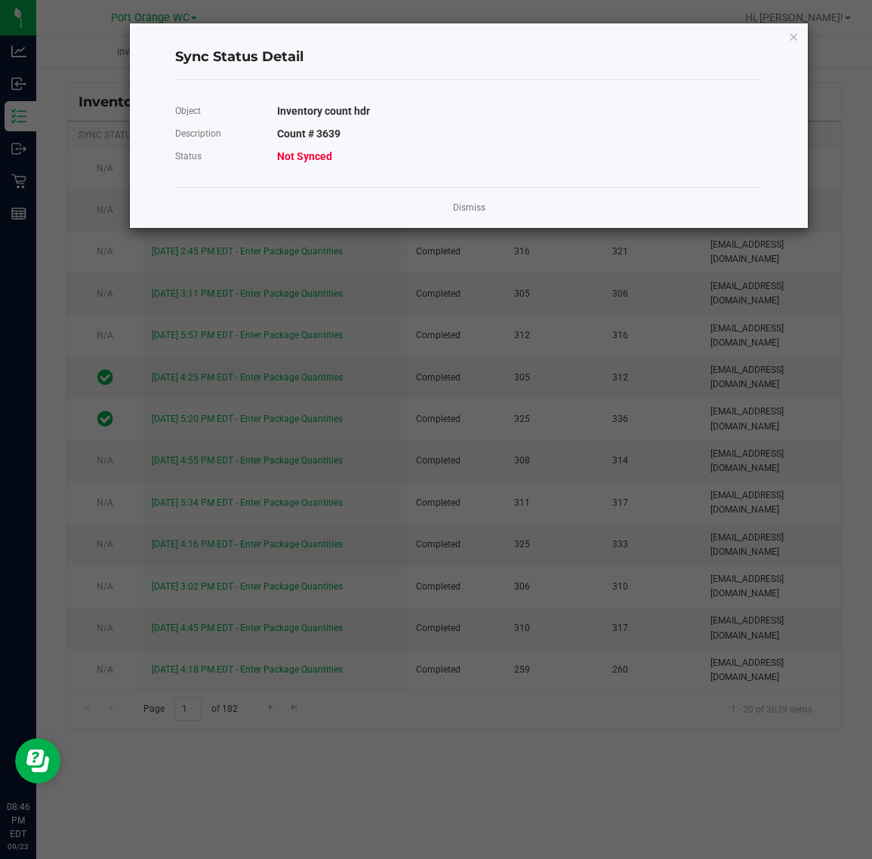
click at [464, 217] on div "Dismiss" at bounding box center [468, 207] width 587 height 41
click at [457, 208] on link "Dismiss" at bounding box center [469, 208] width 32 height 13
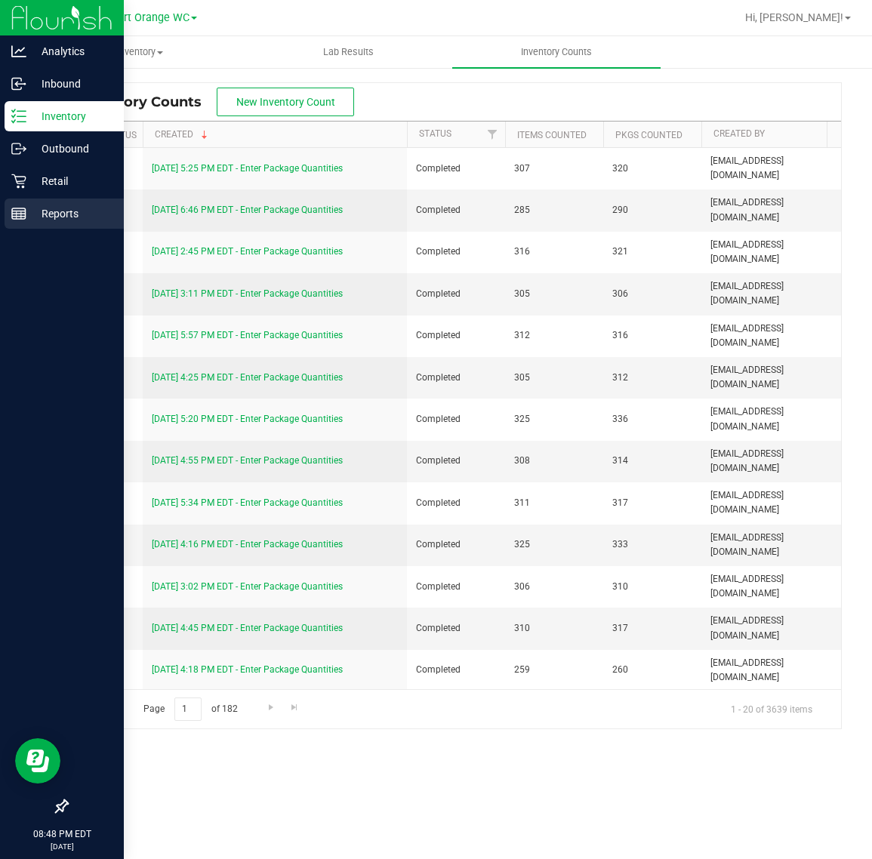
click at [51, 220] on p "Reports" at bounding box center [71, 214] width 91 height 18
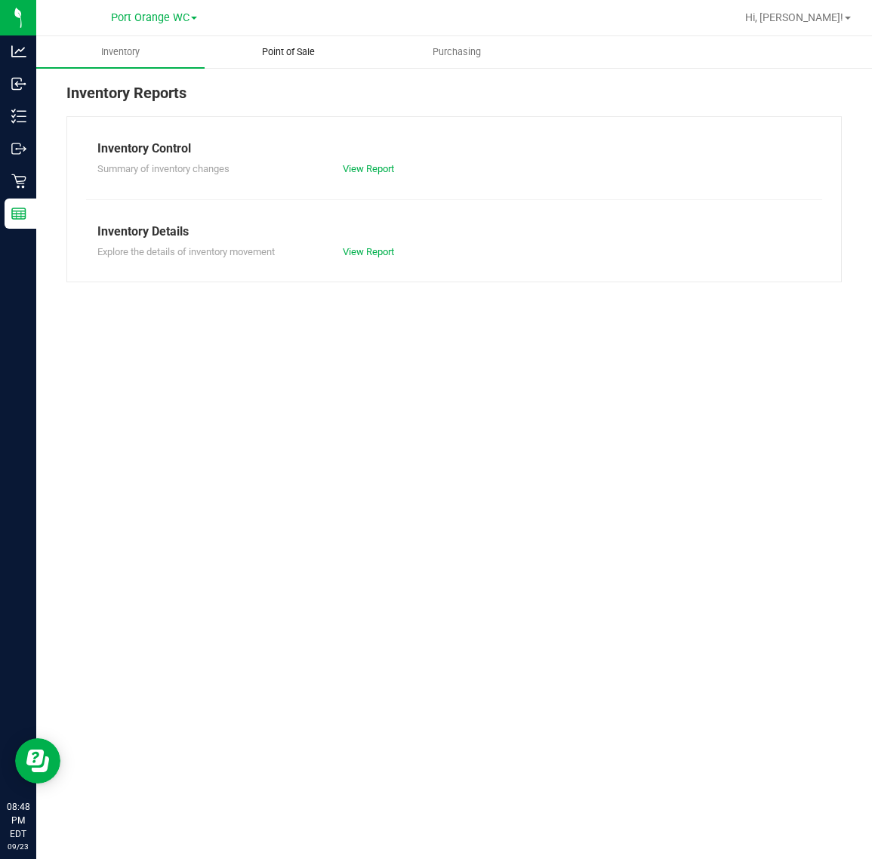
click at [269, 45] on span "Point of Sale" at bounding box center [289, 52] width 94 height 14
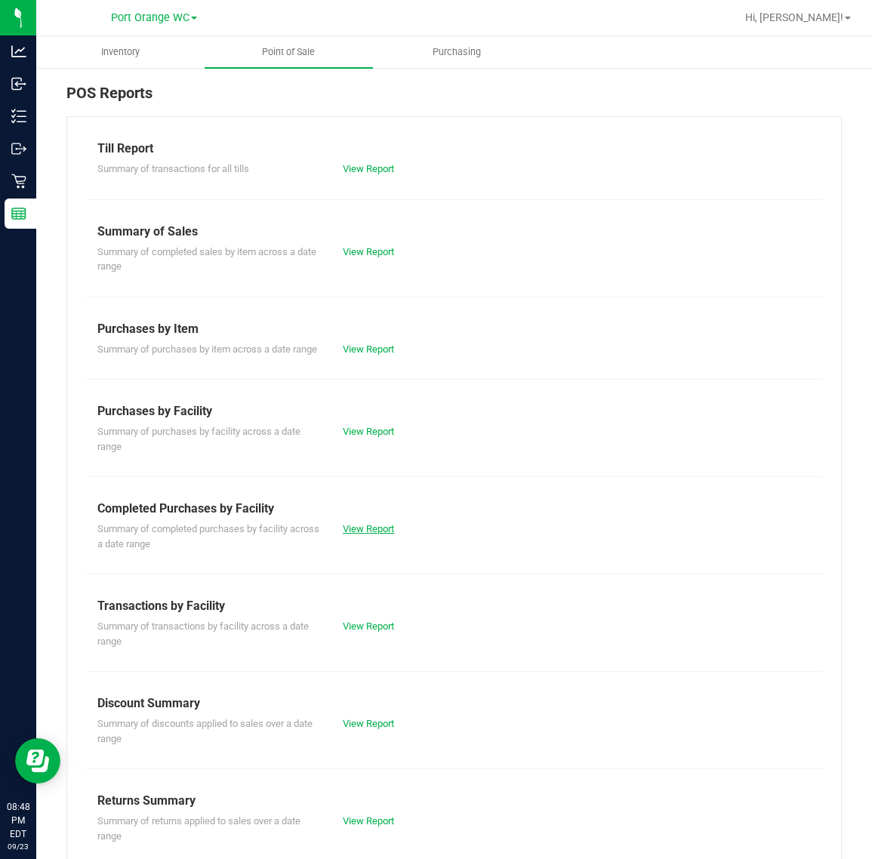
click at [363, 534] on link "View Report" at bounding box center [368, 528] width 51 height 11
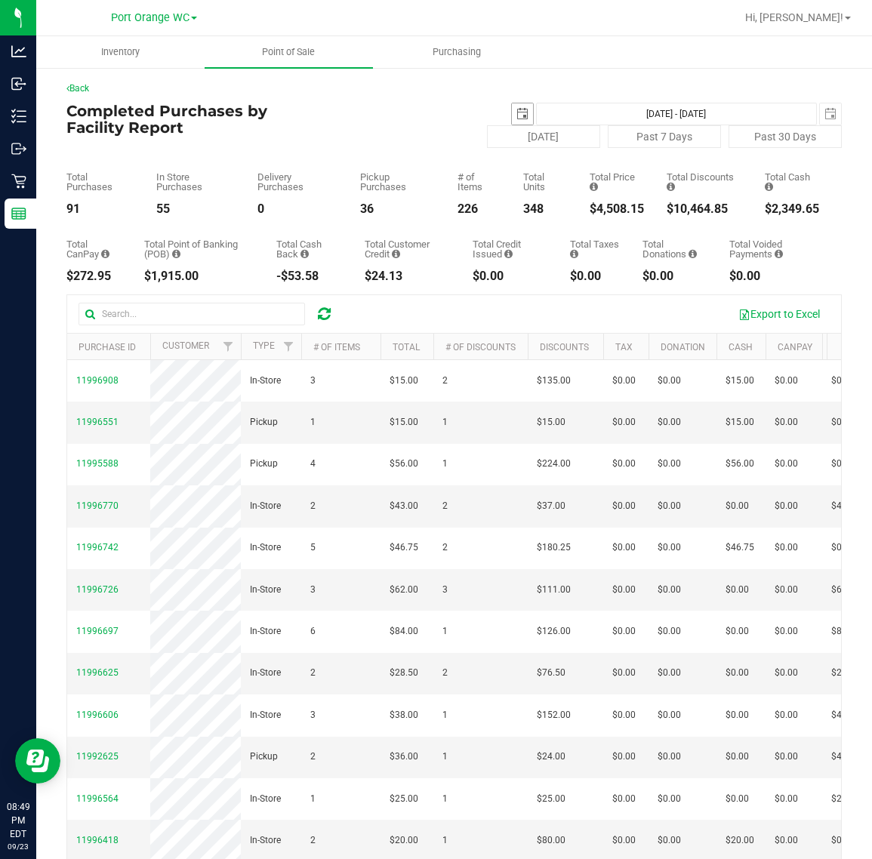
click at [516, 113] on span "select" at bounding box center [522, 114] width 12 height 12
click at [516, 119] on span "select" at bounding box center [522, 114] width 12 height 12
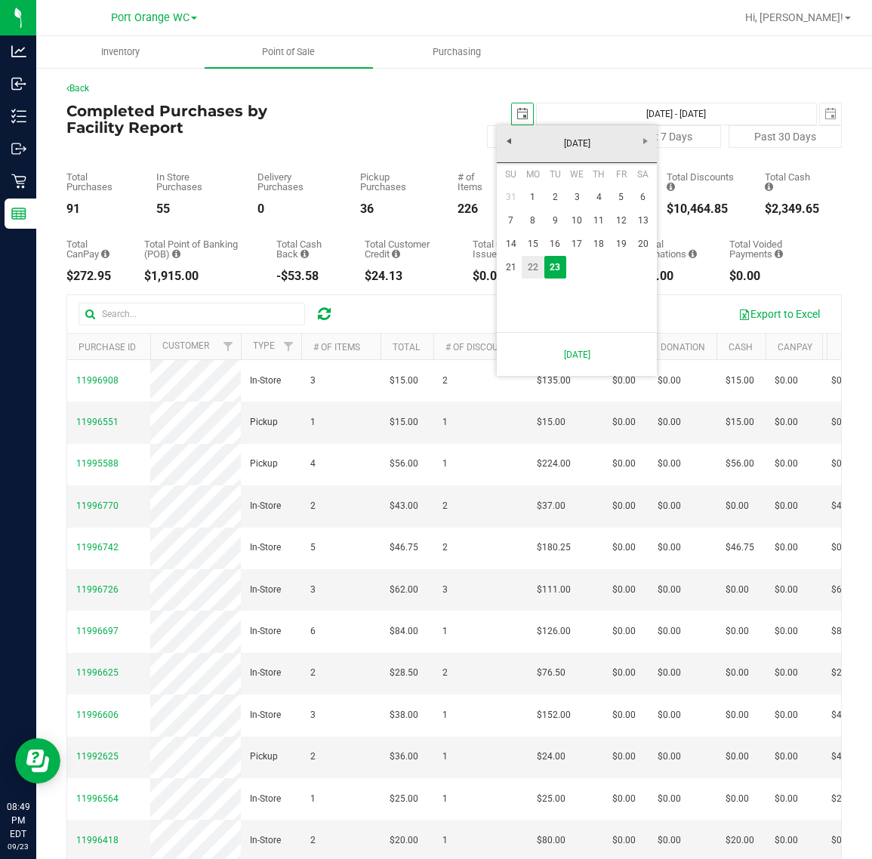
click at [532, 265] on link "22" at bounding box center [533, 267] width 22 height 23
type input "[DATE]"
type input "[DATE] - [DATE]"
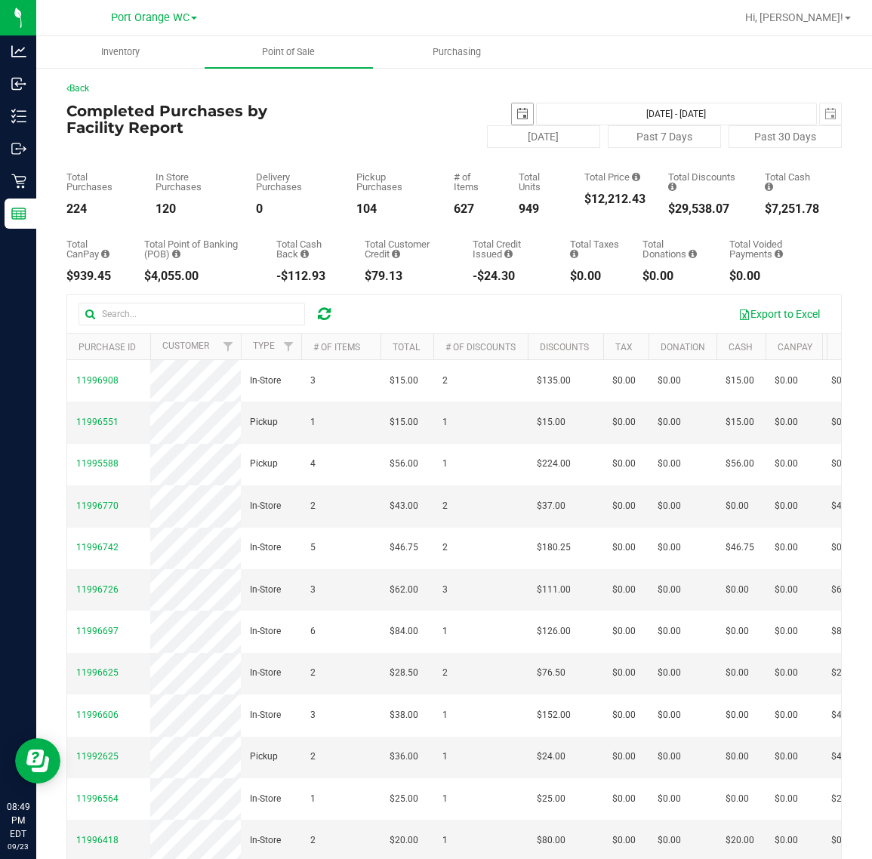
click at [516, 109] on span "select" at bounding box center [522, 114] width 12 height 12
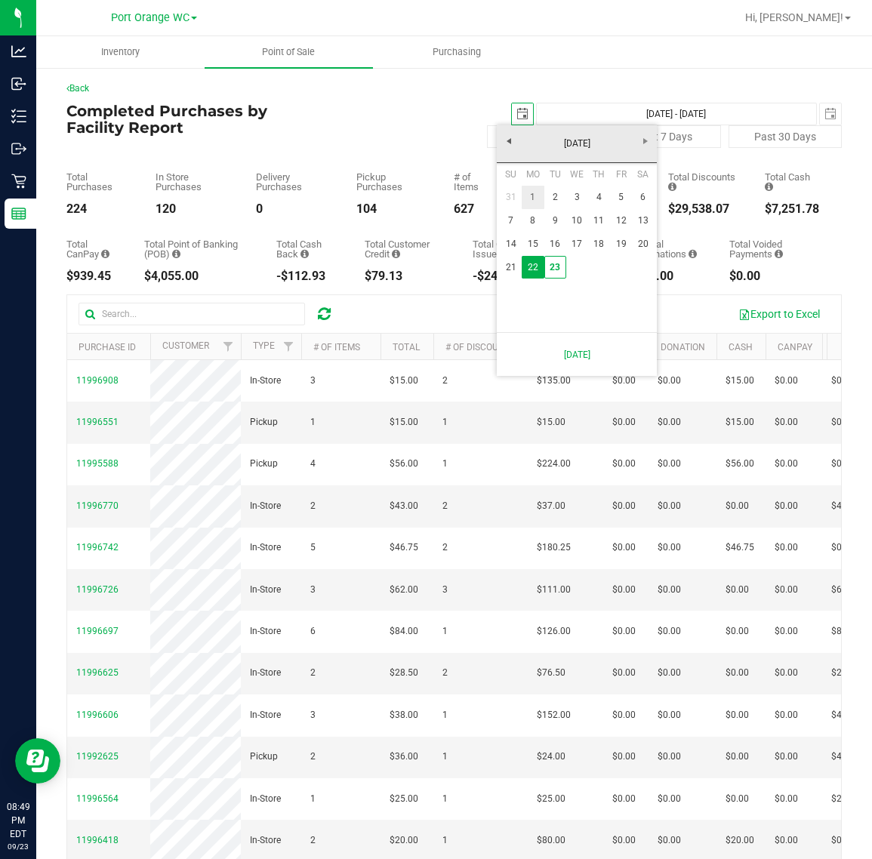
click at [532, 195] on link "1" at bounding box center [533, 197] width 22 height 23
type input "[DATE]"
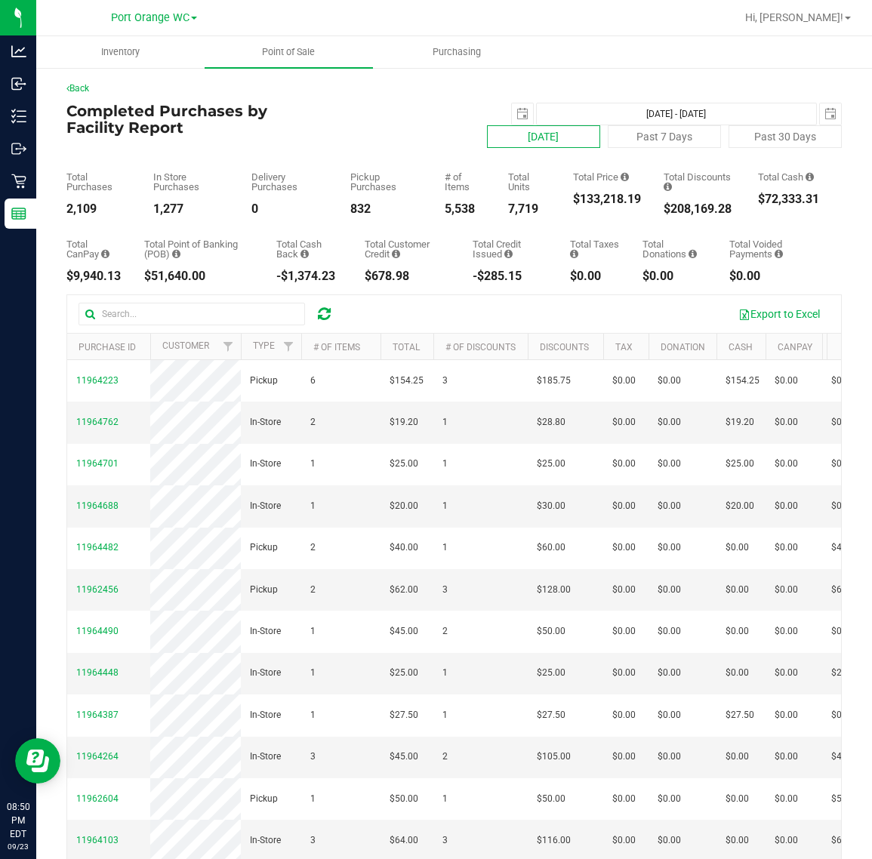
click at [525, 128] on button "[DATE]" at bounding box center [543, 136] width 113 height 23
type input "[DATE] - [DATE]"
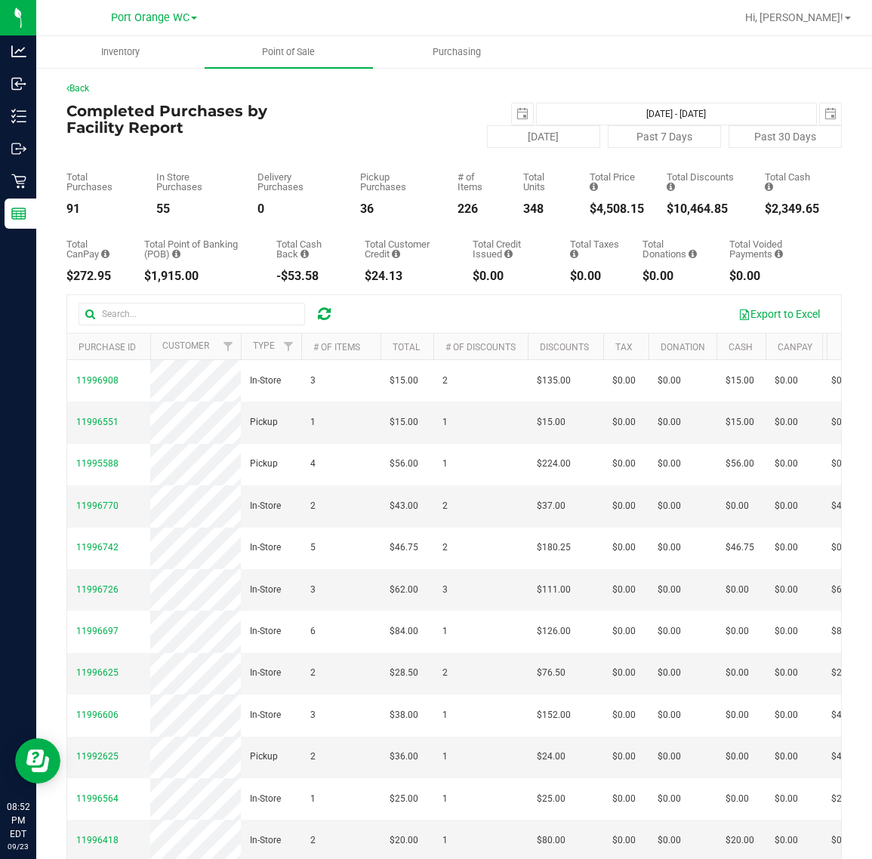
drag, startPoint x: 417, startPoint y: 110, endPoint x: 577, endPoint y: 79, distance: 163.7
click at [417, 110] on div "[DATE] - [DATE] [DATE]" at bounding box center [583, 114] width 540 height 23
click at [802, 13] on span "Hi, [PERSON_NAME]!" at bounding box center [794, 17] width 98 height 12
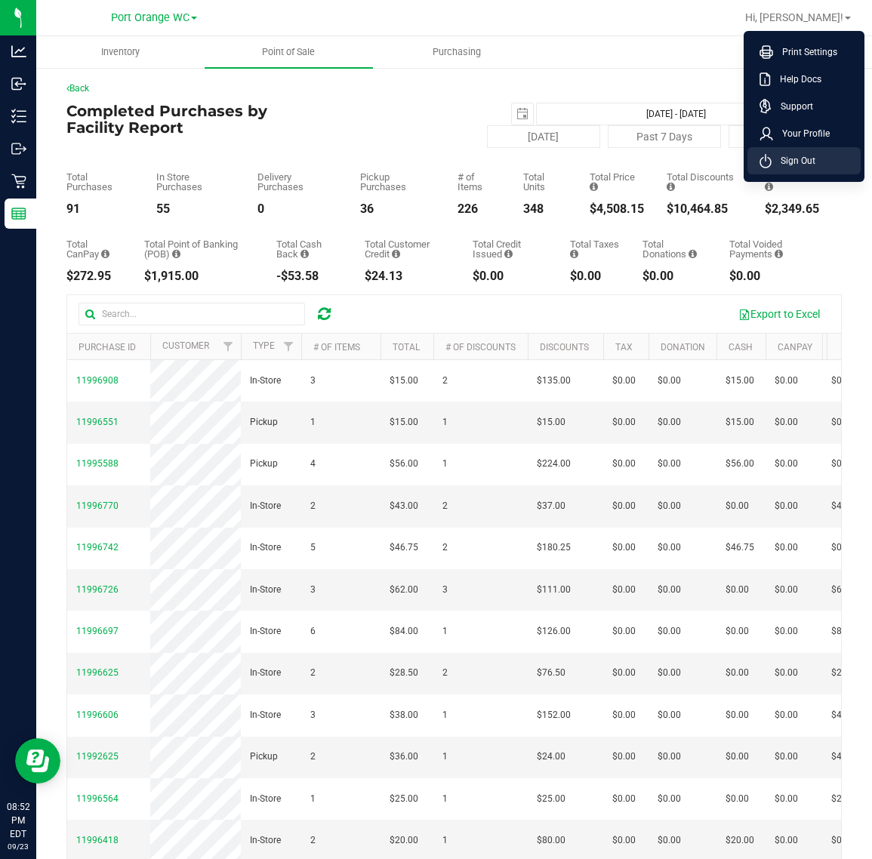
click at [783, 163] on span "Sign Out" at bounding box center [794, 160] width 44 height 15
